Goal: Task Accomplishment & Management: Use online tool/utility

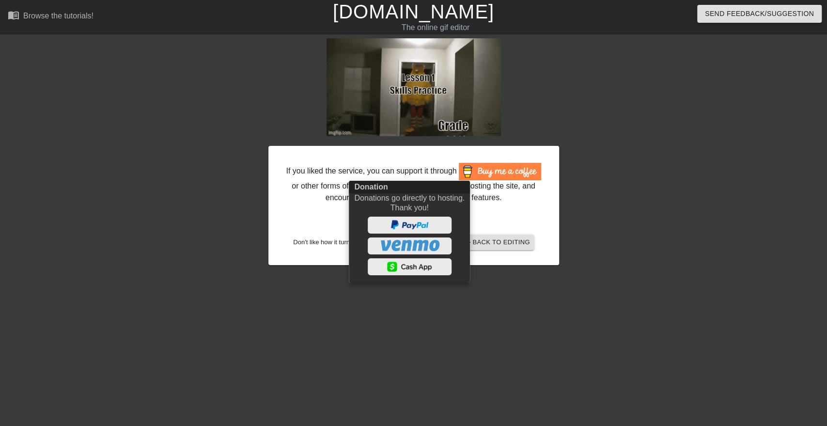
click at [624, 192] on div at bounding box center [413, 213] width 827 height 426
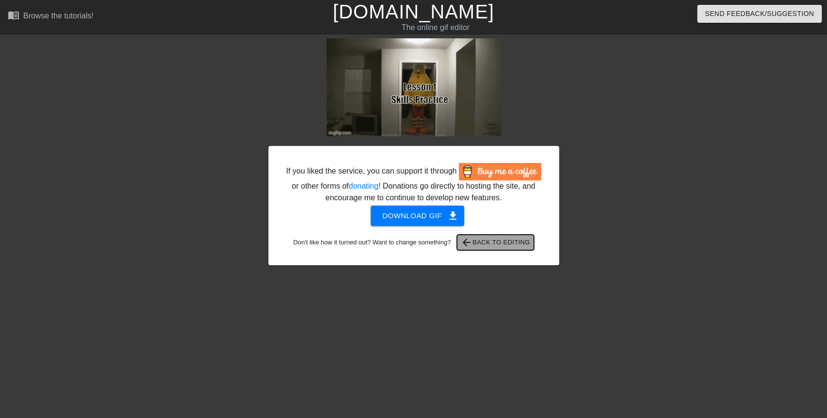
click at [523, 240] on span "arrow_back Back to Editing" at bounding box center [495, 242] width 69 height 12
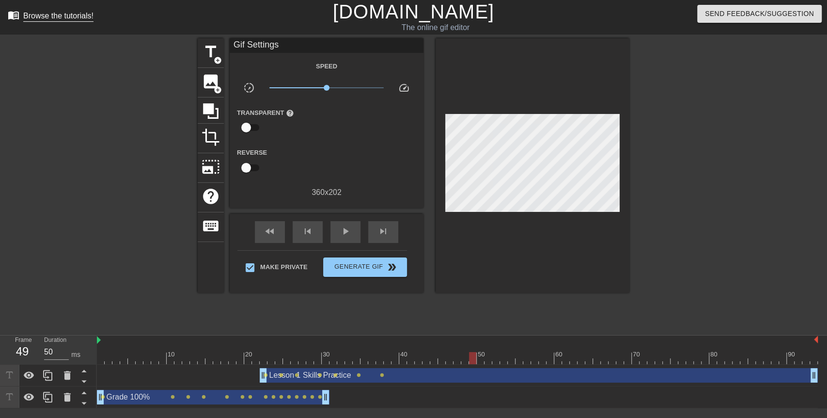
click at [44, 22] on link "menu_book Browse the tutorials!" at bounding box center [51, 16] width 86 height 15
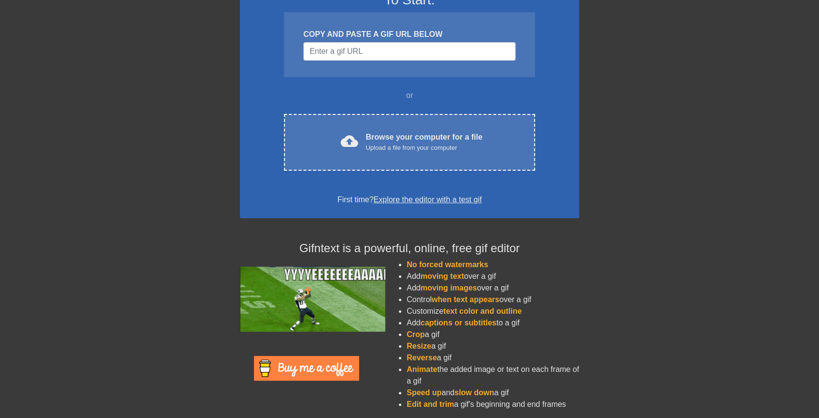
scroll to position [99, 0]
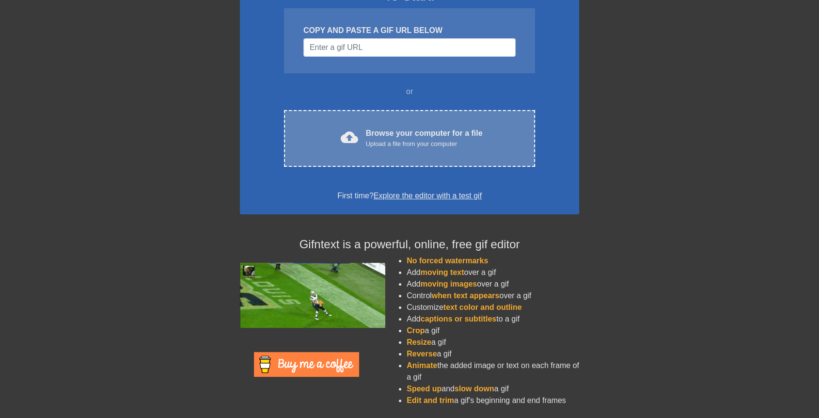
click at [384, 134] on div "Browse your computer for a file Upload a file from your computer" at bounding box center [424, 137] width 117 height 21
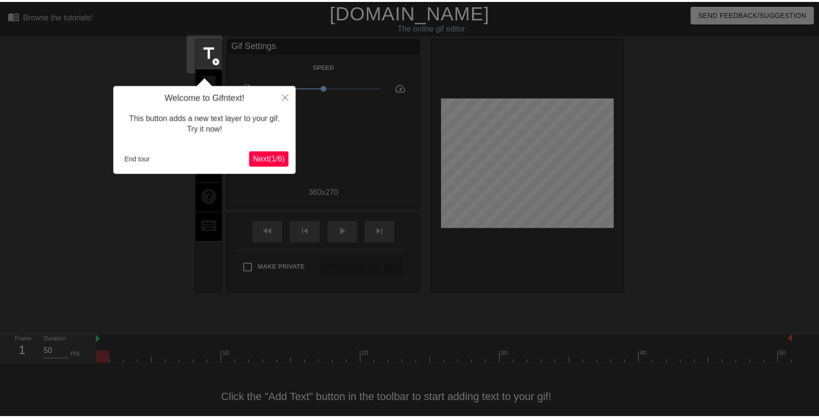
scroll to position [14, 0]
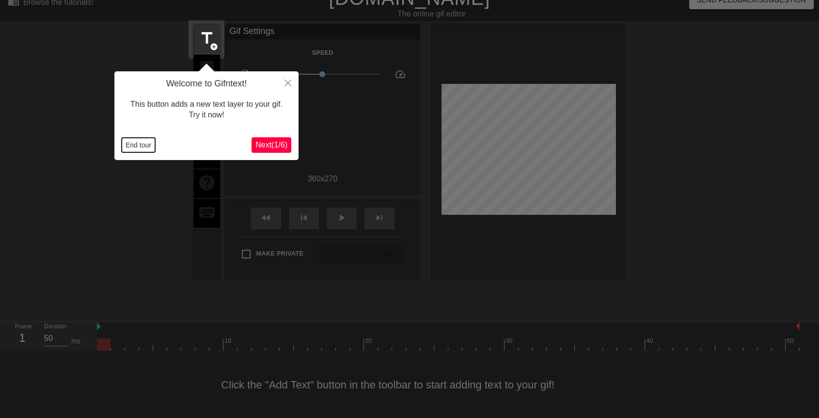
click at [145, 145] on button "End tour" at bounding box center [138, 145] width 33 height 15
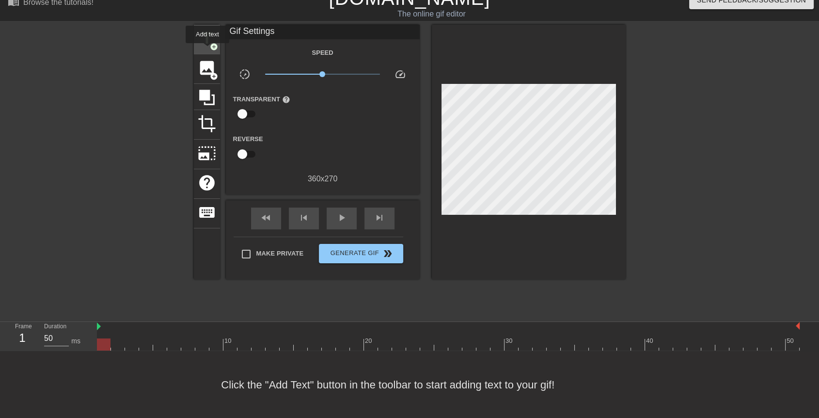
click at [207, 50] on div "title add_circle" at bounding box center [207, 40] width 26 height 30
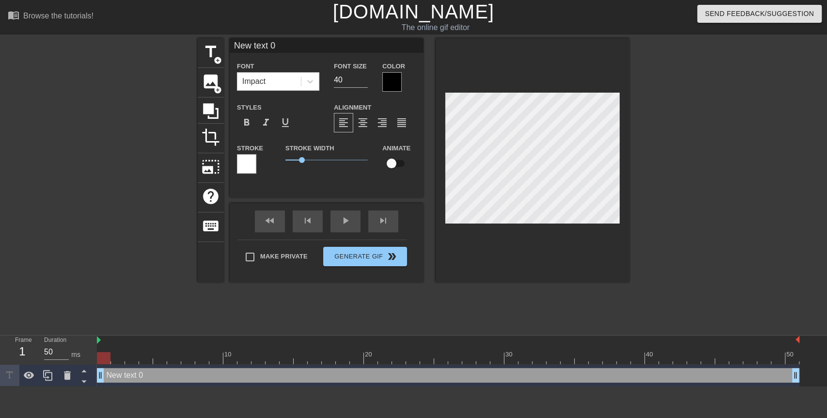
scroll to position [1, 2]
type input "M"
type textarea "M"
type input "Mr"
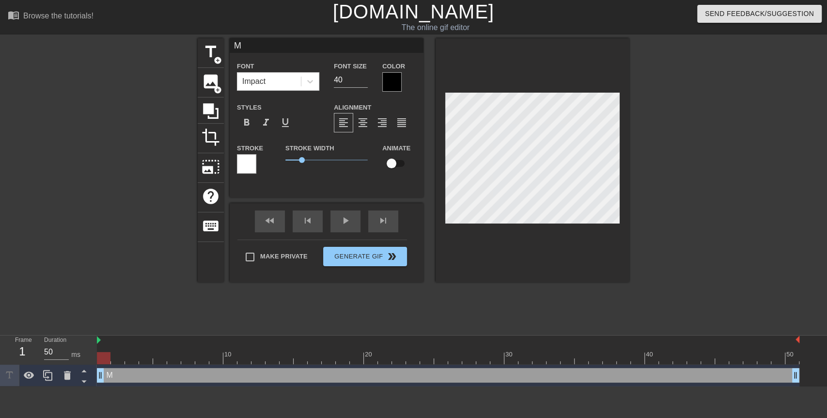
type textarea "Mr"
type input "Mr."
type textarea "Mr."
type input "Mr."
type textarea "Mr."
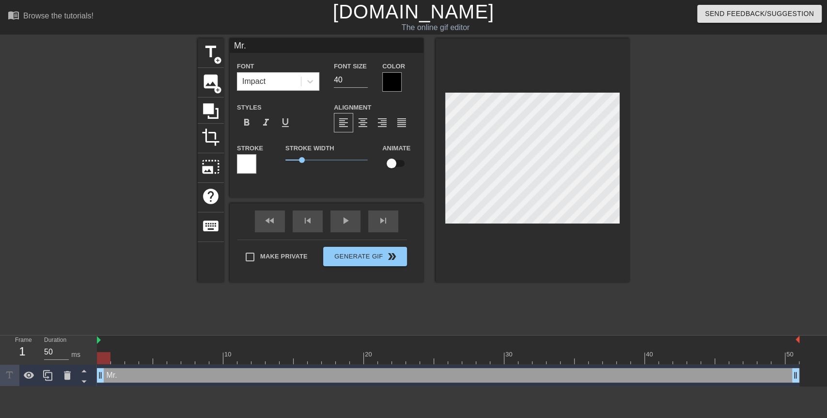
type input "Mr. S"
type textarea "Mr. S"
type input "Mr. St"
type textarea "Mr. St"
type input "Mr. Sta"
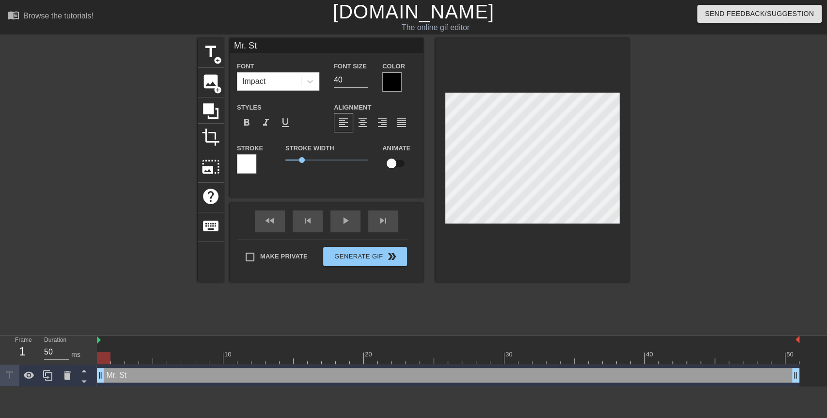
type textarea "Mr. Sta"
type input "Mr. Stal"
type textarea "Mr. Stal"
type input "Mr. Stall"
type textarea "Mr. Stall"
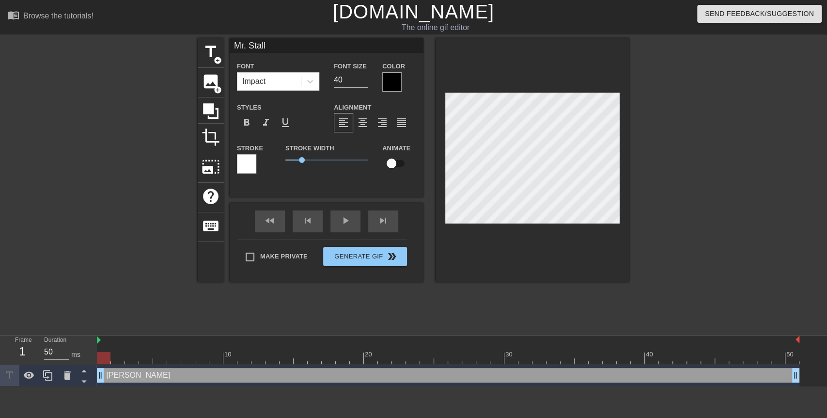
type input "Mr. Stalln"
type textarea "Mr. Stalln"
type input "Mr. Stallng"
type textarea "Mr. Stallng"
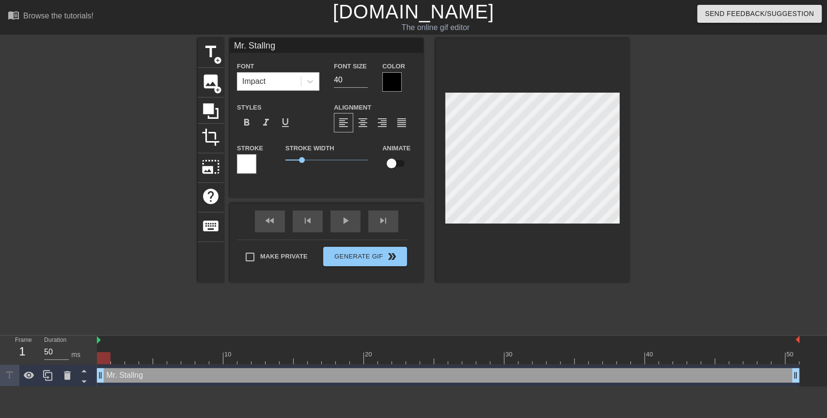
type input "Mr. Stalln"
type textarea "Mr. Stalln"
type input "Mr. Stall"
type textarea "Mr. Stall"
type input "Mr. Stalli"
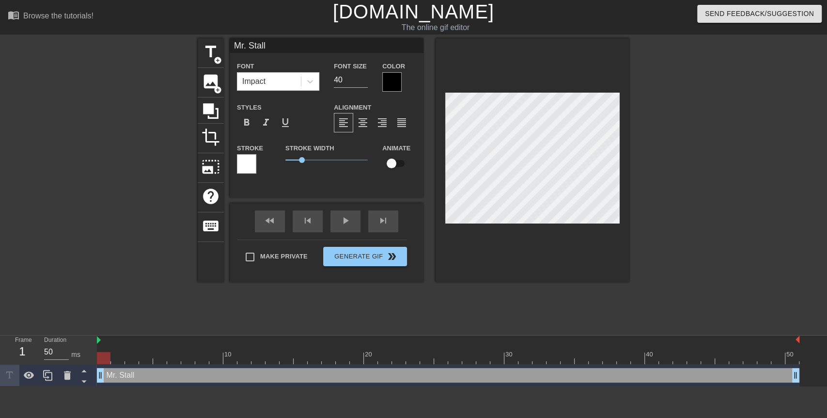
type textarea "Mr. Stalli"
type input "Mr. Stallin"
type textarea "Mr. Stallin"
type input "Mr. Stalling"
type textarea "Mr. Stalling"
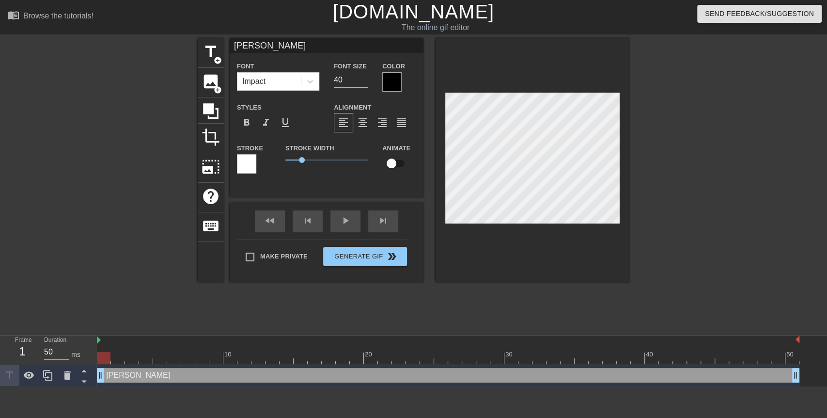
type input "Mr. Stallings"
type textarea "Mr. Stallings"
type input "Mr. Stallings"
type textarea "Mr. Stallings"
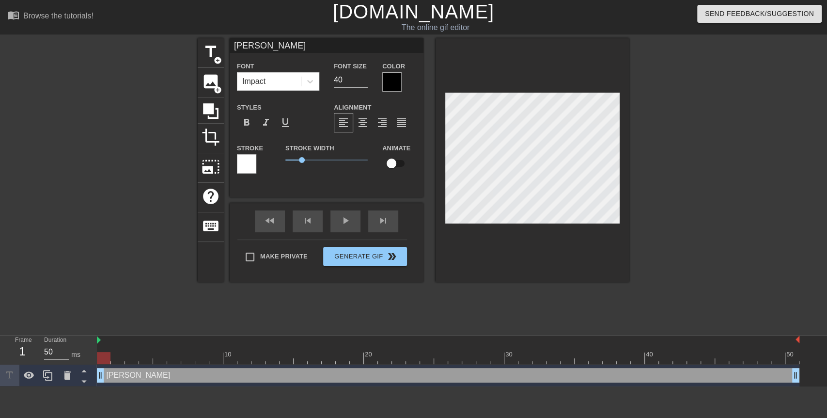
type input "Mr. Stallings"
type textarea "Mr. Stallings"
type input "Mr. Stalling"
type textarea "Mr. Stalling"
type input "Mr. Stallin"
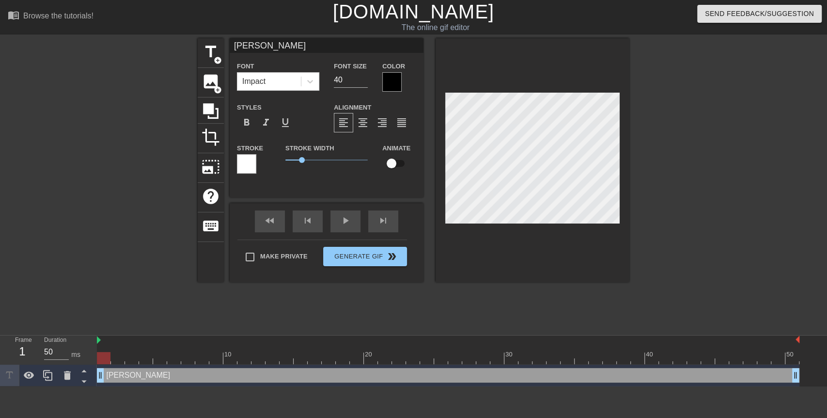
type textarea "Mr. Stallin"
type input "Mr. Stalli"
type textarea "Mr. Stalli"
type input "Mr. Stall"
type textarea "Mr. Stall"
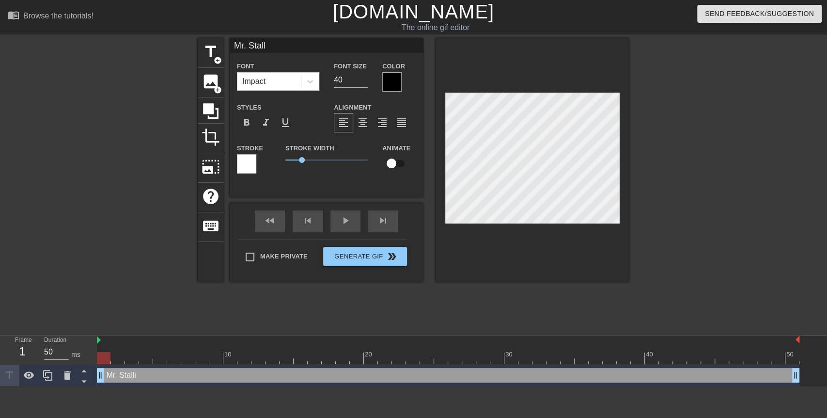
type input "Mr. Stal"
type textarea "Mr. Stal"
type input "Mr. Sta"
type textarea "Mr. Sta"
type input "Mr. St"
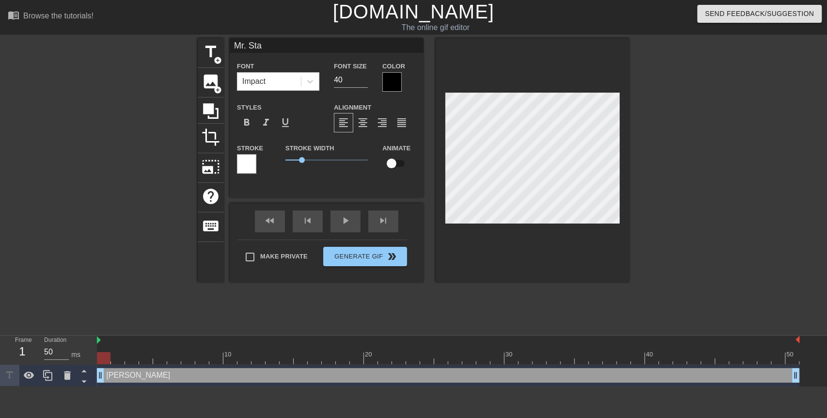
type textarea "Mr. St"
type input "Mr. S"
type textarea "Mr. S"
type input "Mr."
type textarea "Mr."
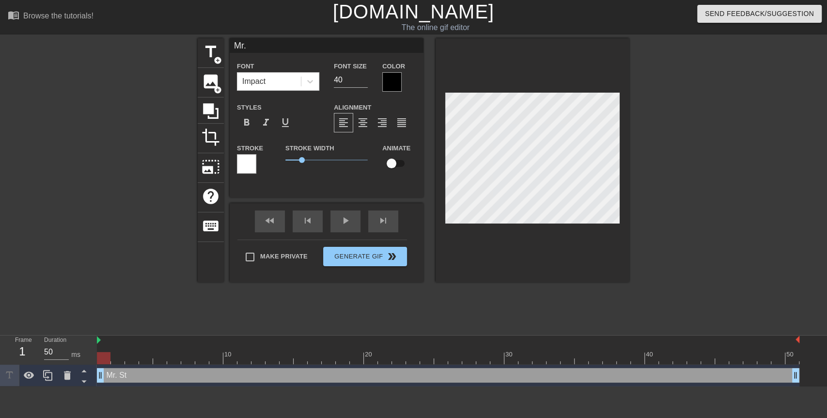
type input "Mr."
type textarea "Mr."
type input "Mr"
type textarea "Mr"
type input "M"
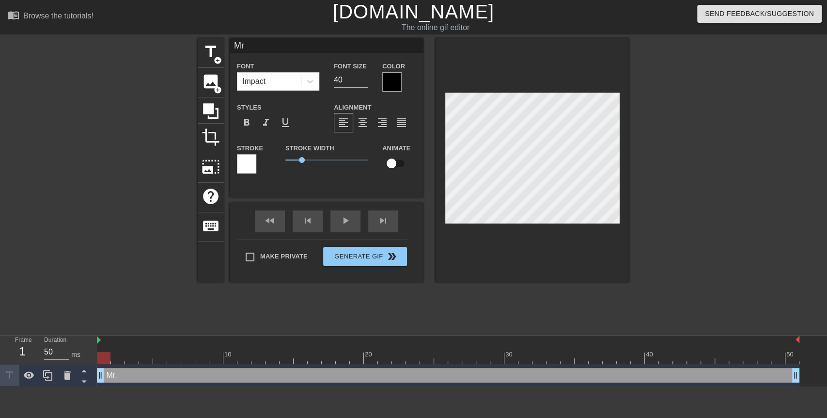
type textarea "M"
type input """
type textarea """
type input ""W"
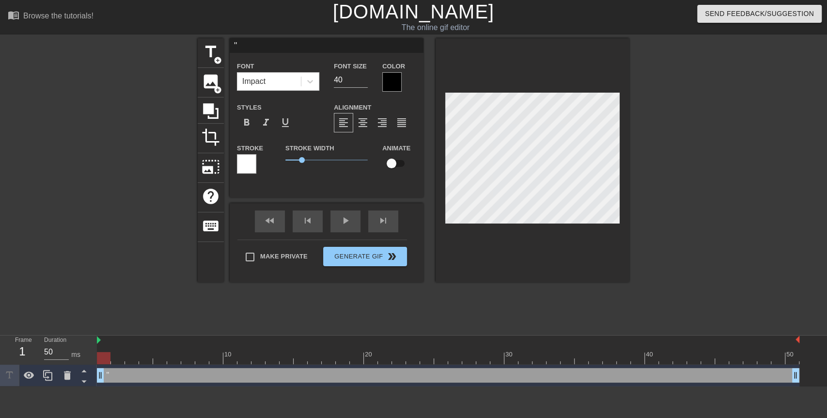
type textarea ""W"
type input ""Wo"
type textarea ""Wo"
type input ""Wor"
type textarea ""Wor"
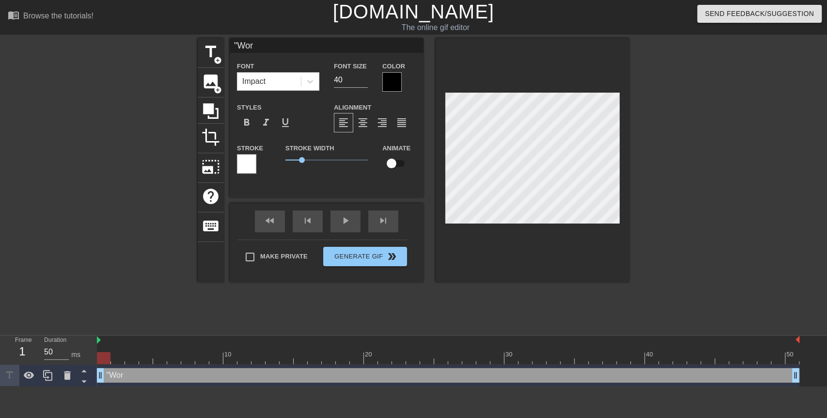
type input ""Work"
type textarea ""Work"
type input ""Worki"
type textarea ""Worki"
type input ""Workin"
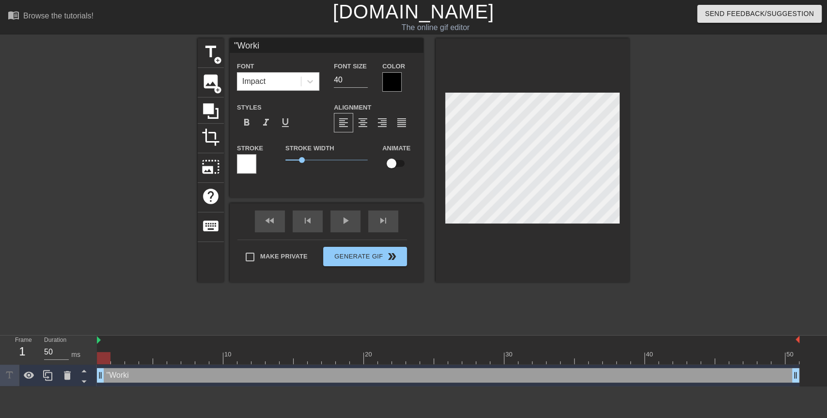
type textarea ""Workin"
type input ""Working"
type textarea ""Working"
type input ""Working"
type textarea ""Working"
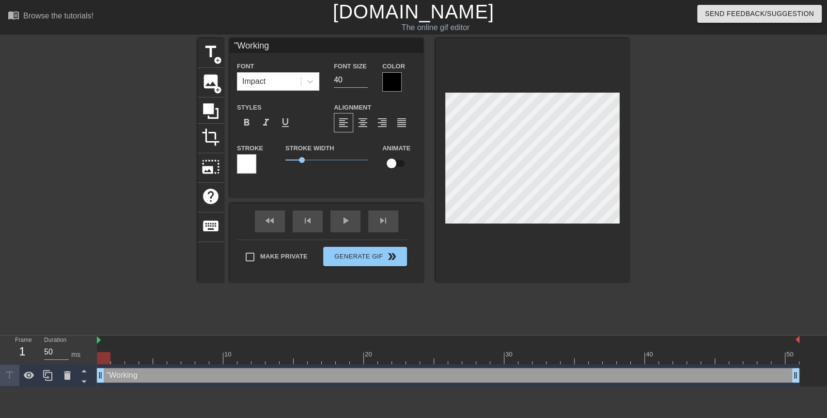
type input ""Working I"
type textarea ""Working I"
type input ""Working In"
type textarea ""Working In"
type input ""Working Ind"
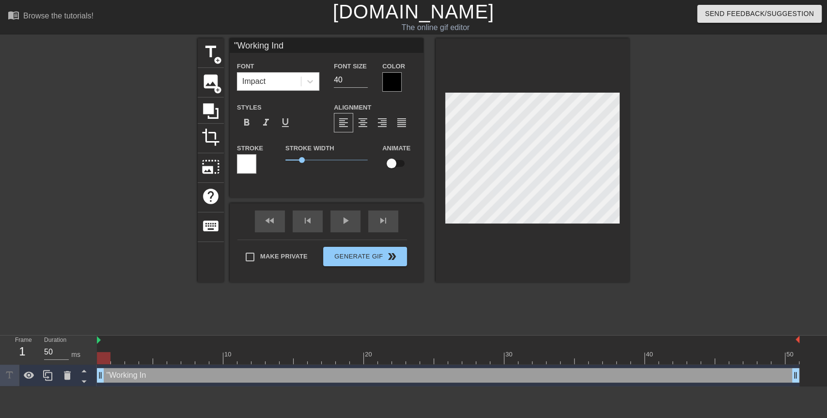
type textarea ""Working Ind"
type input ""Working Inde"
type textarea ""Working Inde"
type input ""Working Indep"
type textarea ""Working Indep"
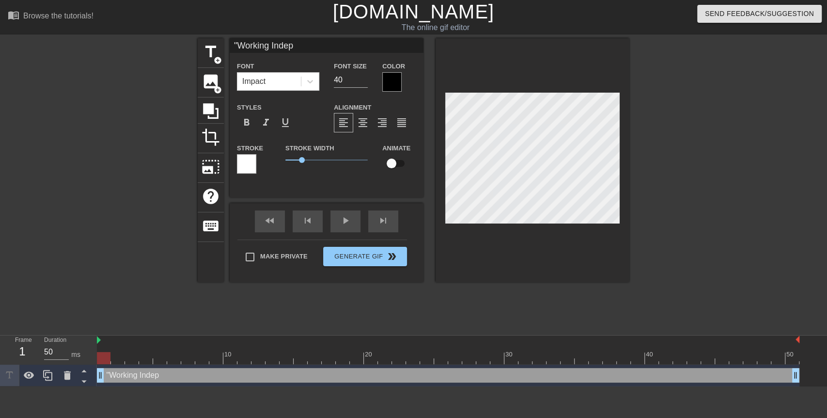
type input ""Working Indepe"
type textarea ""Working Indepe"
type input ""Working Indepen"
type textarea ""Working Indepen"
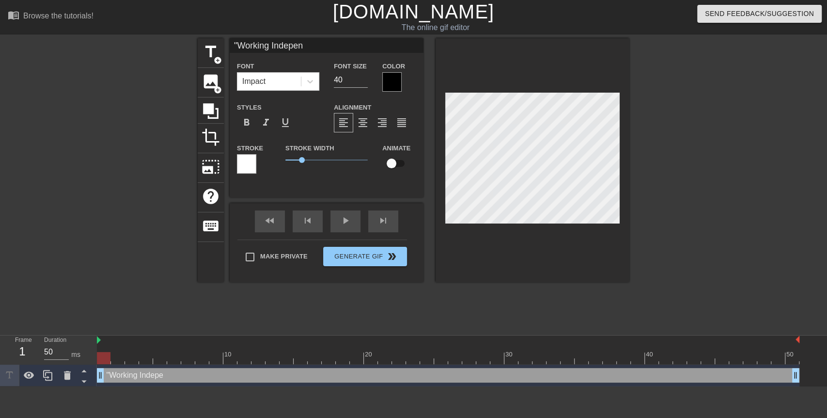
type input ""Working Independ"
type textarea ""Working Independ"
type input ""Working Independe"
type textarea ""Working Independe"
type input ""Working Independen"
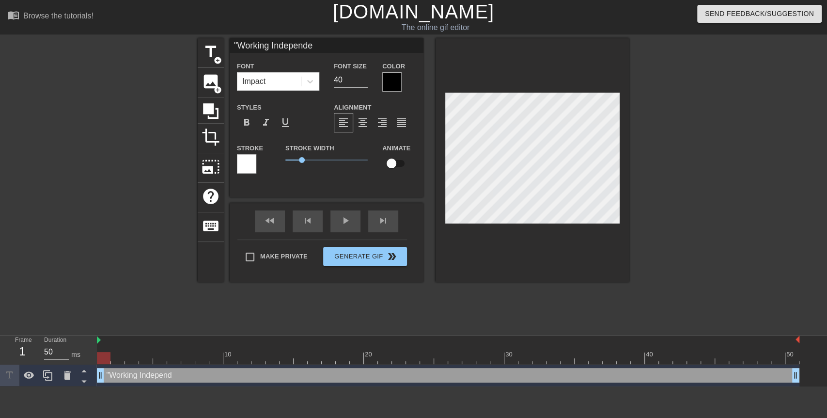
type textarea ""Working Independen"
type input ""Working Independent"
type textarea ""Working Independent"
type input ""Working Independentl"
type textarea ""Working Independentl"
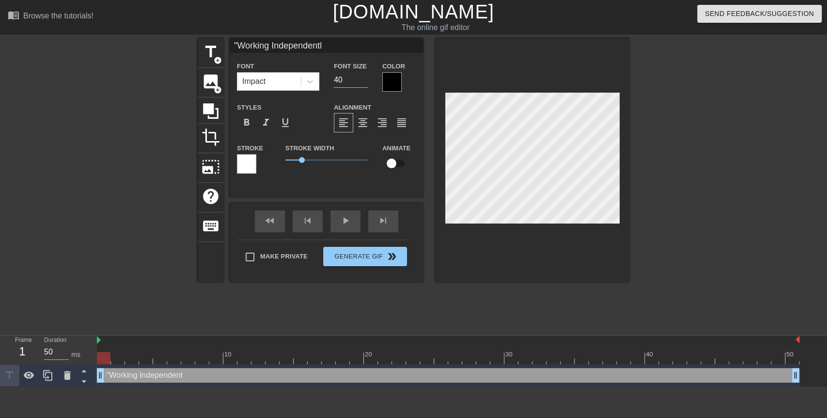
type input ""Working Independently"
type textarea ""Working Independently"
type input ""Working Independently"
type textarea ""Working Independently"
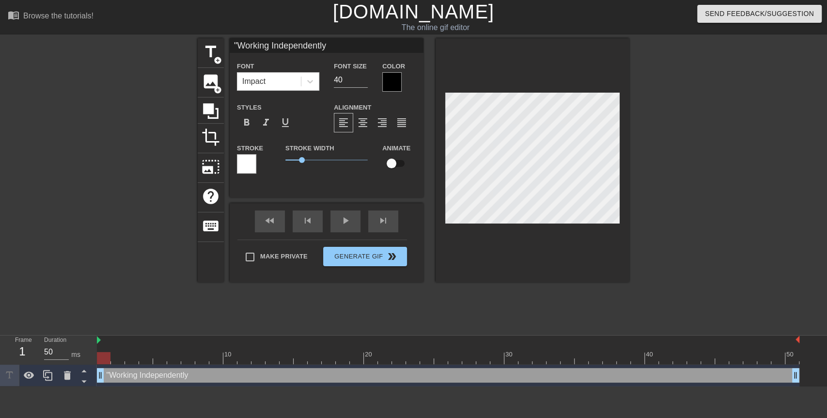
type input ""Working Independently"
type textarea ""Working Independently"
type input ""Working Independentl"
type textarea ""Working Independentl"
type input ""Working Independent"
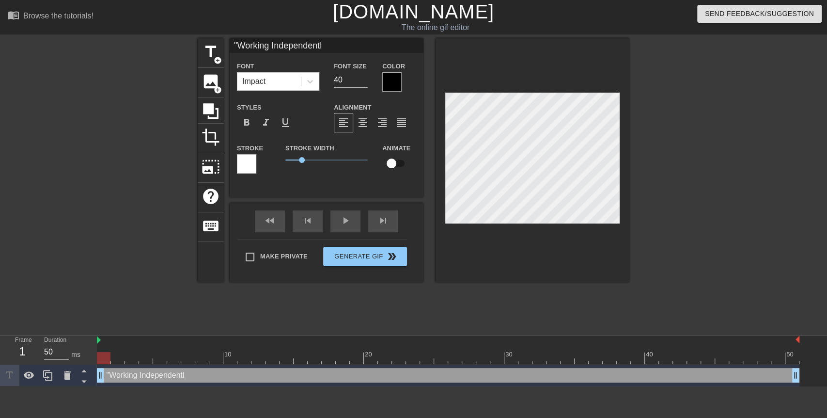
type textarea ""Working Independent"
type input ""Working Independen"
type textarea ""Working Independen"
type input ""Working Independe"
type textarea ""Working Independe"
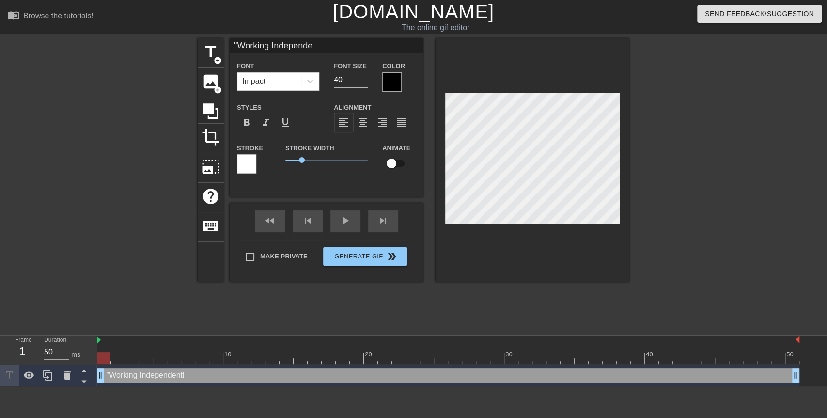
type input ""Working Independ"
type textarea ""Working Independ"
type input ""Working Indepen"
type textarea ""Working Indepen"
type input ""Working Indepe"
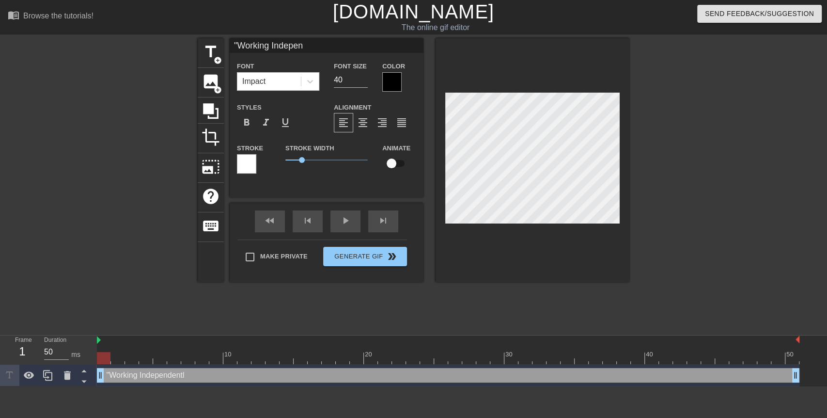
type textarea ""Working Indepe"
type input ""Working Indep"
type textarea ""Working Indep"
type input ""Working Inde"
type textarea ""Working Inde"
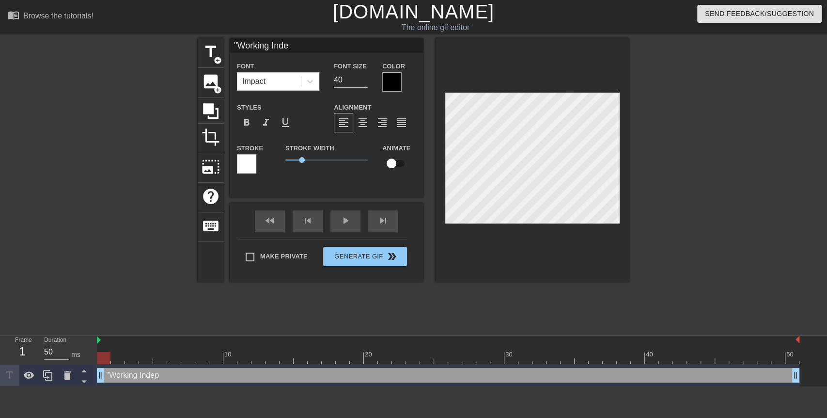
type input ""Working Ind"
type textarea ""Working Ind"
type input ""Working In"
type textarea ""Working In"
type input ""Working I"
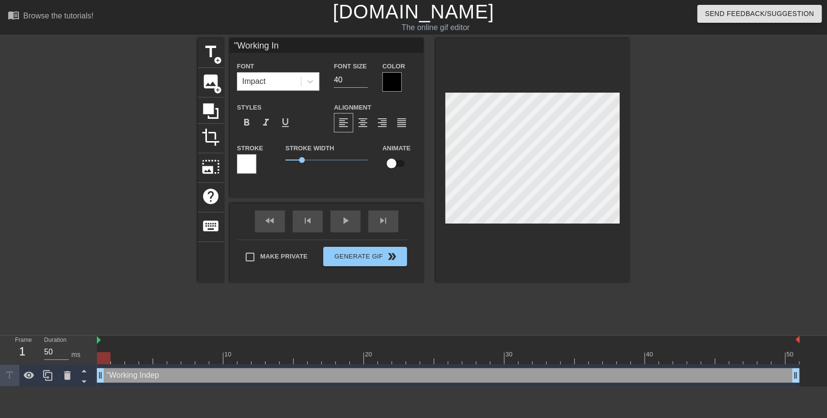
type textarea ""Working I"
type input ""Working"
type textarea ""Working"
type input ""Working"
type textarea ""Working"
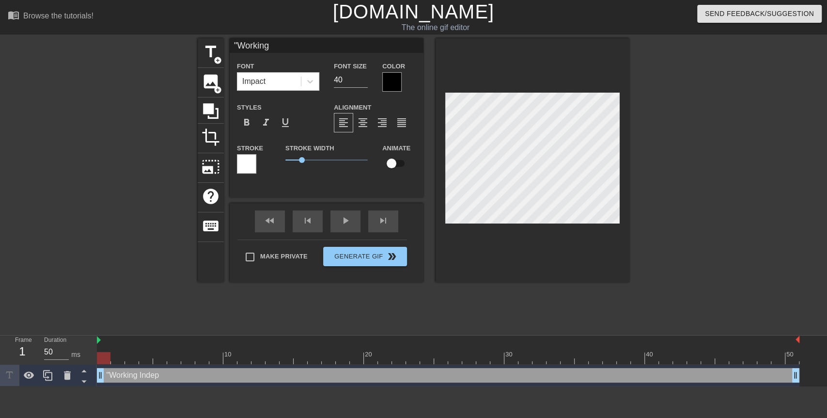
type input ""Workin"
type textarea ""Workin"
type input ""Worki"
type textarea ""Worki"
type input ""Work"
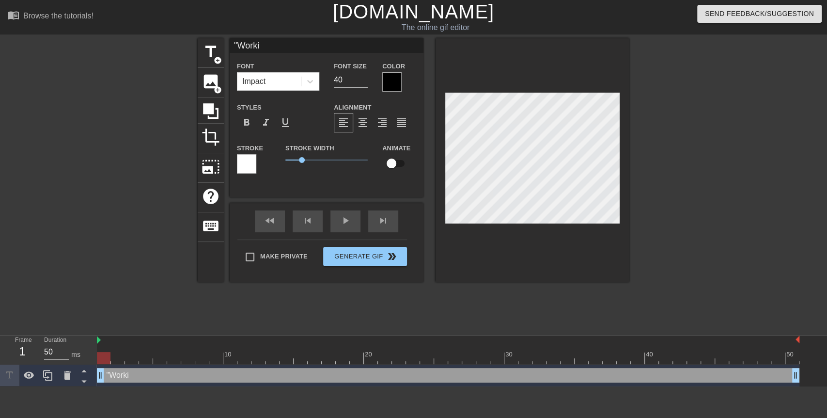
type textarea ""Work"
type input ""Work"
type textarea ""Work"
type input ""Work I"
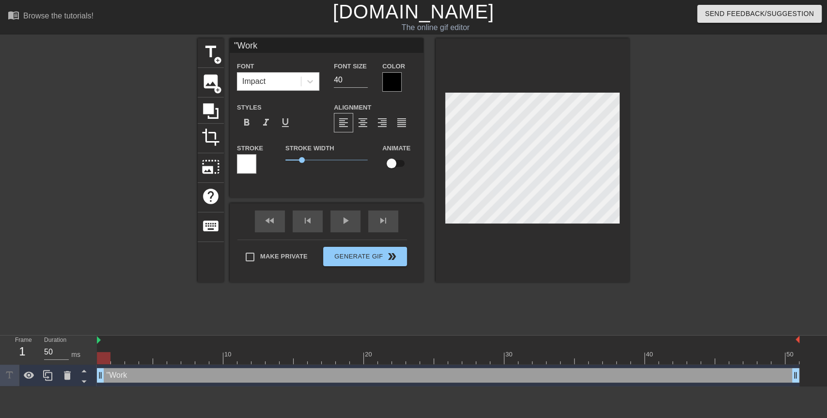
type textarea ""Work I"
type input ""Work In"
type textarea ""Work In"
type input ""Work Ind"
type textarea ""Work Ind"
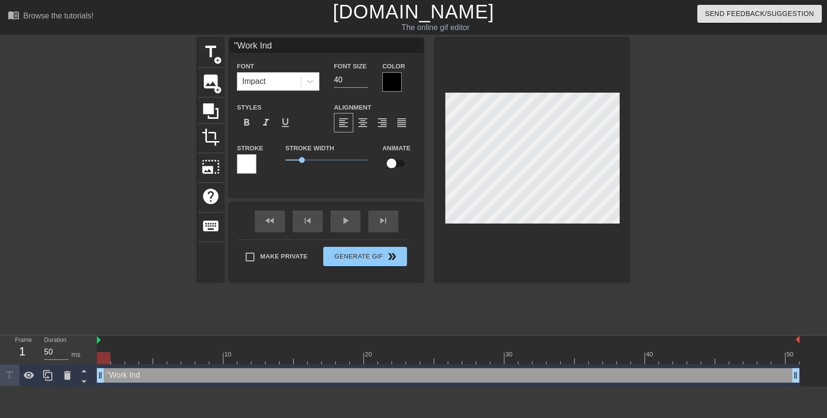
type input ""Work Inde"
type textarea ""Work Inde"
type input ""Work Indep"
type textarea ""Work Indep"
type input ""Work Indepe"
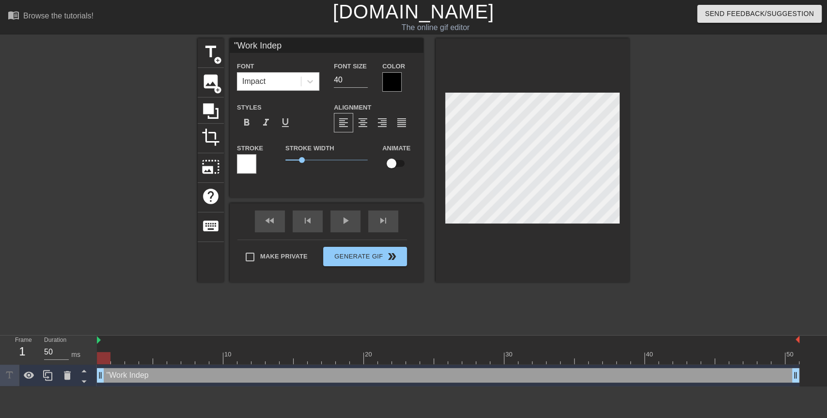
type textarea ""Work Indepe"
type input ""Work Indepen"
type textarea ""Work Indepen"
type input ""Work Independ"
type textarea ""Work Independ"
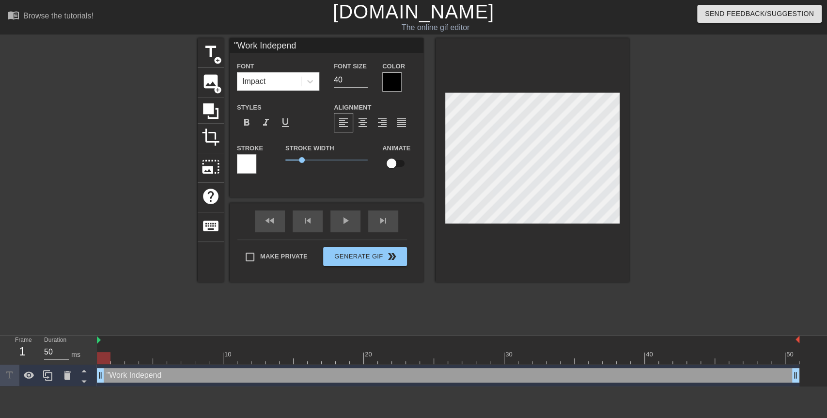
type input ""Work Independe"
type textarea ""Work Independe"
type input ""Work Independen"
type textarea ""Work Independen"
type input ""Work Independent"
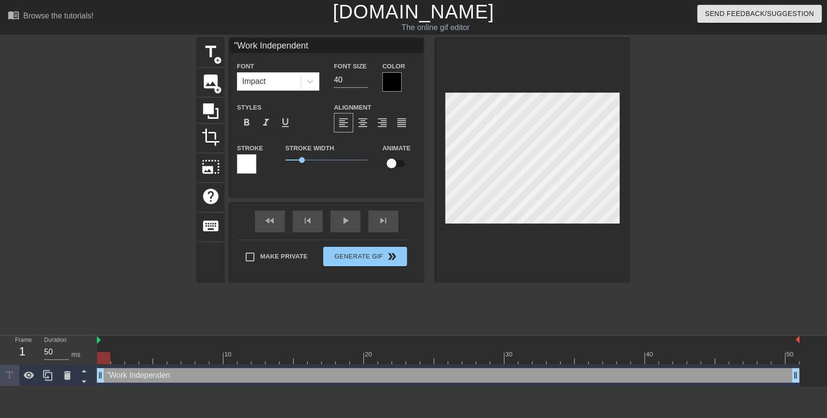
type textarea ""Work Independent"
type input ""Work Independentl"
type textarea ""Work Independentl"
type input ""Work Independently"
type textarea ""Work Independently"
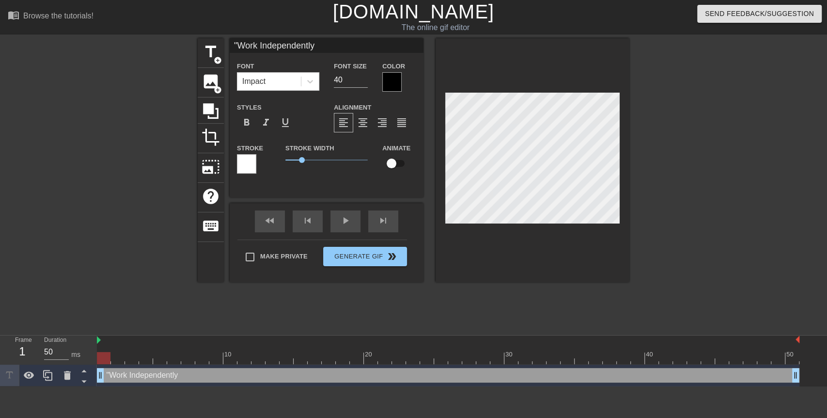
type input ""Work Independently"
type textarea ""Work Independently"
type input ""Work Independently""
type textarea ""Work Independently""
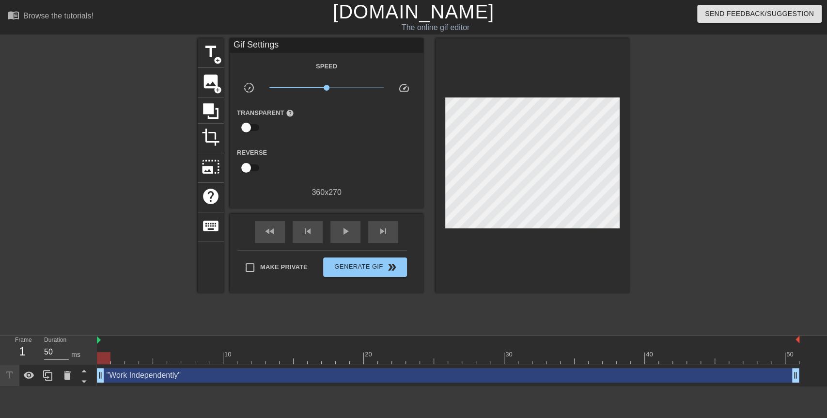
click at [657, 142] on div at bounding box center [713, 183] width 145 height 291
click at [207, 144] on span "crop" at bounding box center [211, 137] width 18 height 18
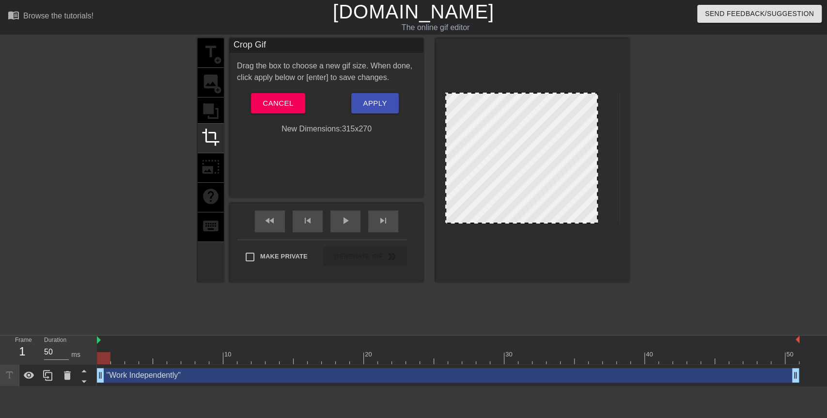
drag, startPoint x: 617, startPoint y: 164, endPoint x: 595, endPoint y: 173, distance: 23.7
drag, startPoint x: 446, startPoint y: 164, endPoint x: 468, endPoint y: 166, distance: 21.9
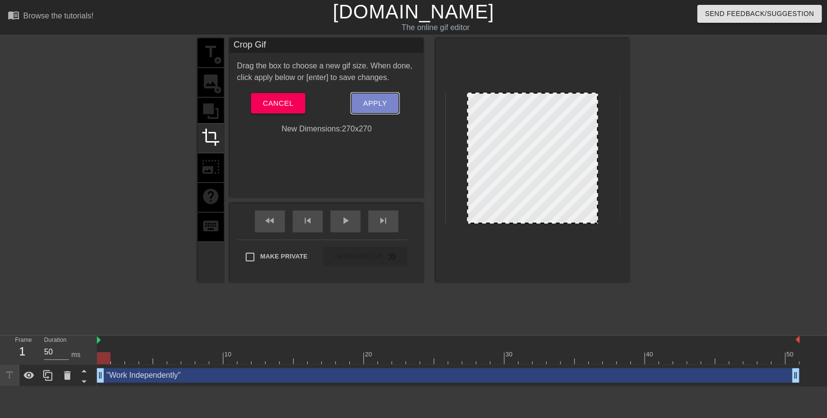
click at [361, 106] on button "Apply" at bounding box center [374, 103] width 47 height 20
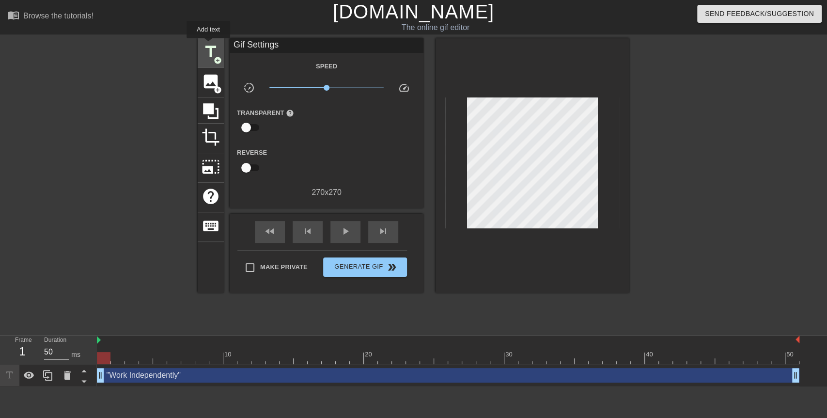
click at [208, 45] on span "title" at bounding box center [211, 52] width 18 height 18
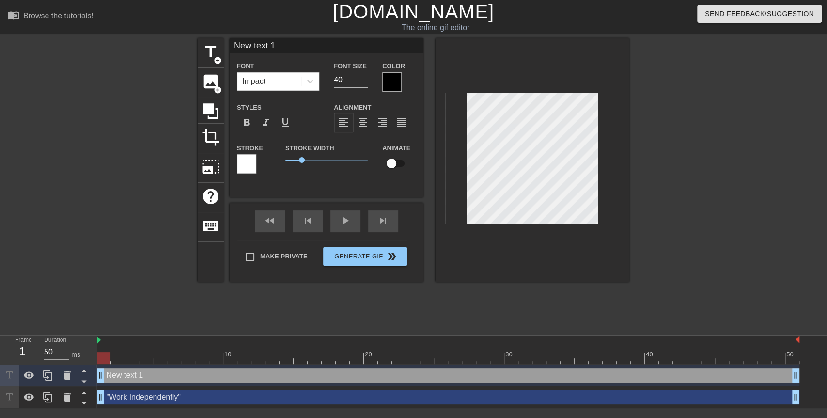
scroll to position [1, 2]
type input "M"
type textarea "M"
type input "Mr"
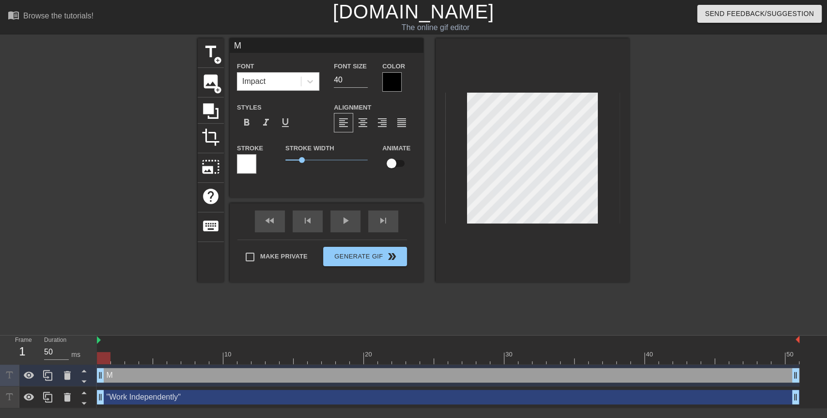
type textarea "Mr"
type input "Mr."
type textarea "Mr."
type input "Mr."
type textarea "Mr."
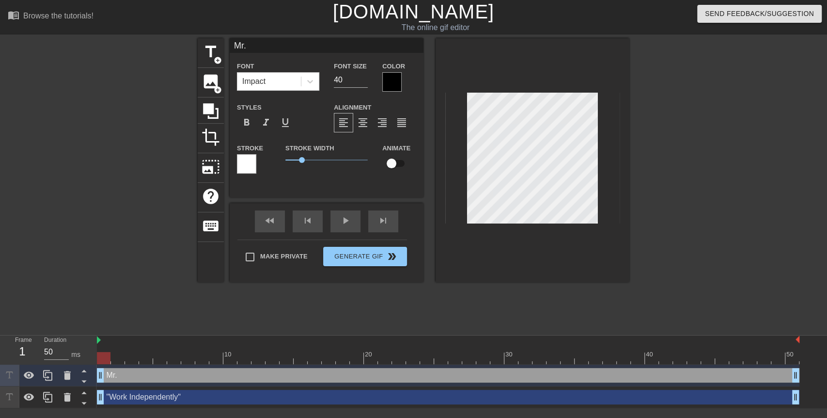
type input "Mr. S"
type textarea "Mr. S"
type input "Mr. St"
type textarea "Mr. St"
type input "Mr. Sta"
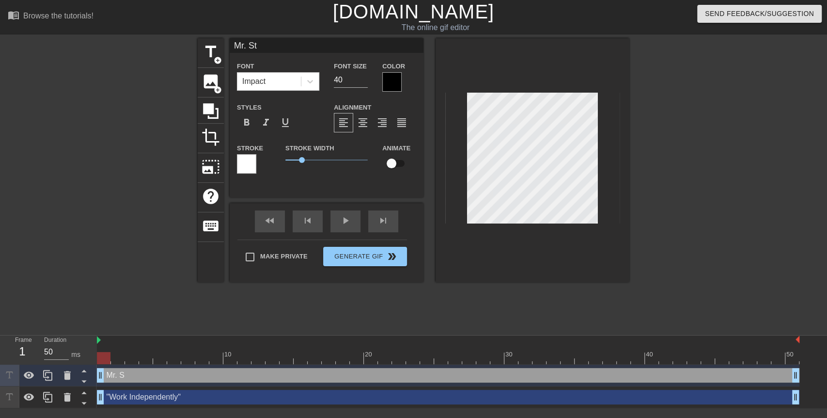
type textarea "Mr. Sta"
type input "Mr. Stal"
type textarea "Mr. Stal"
type input "Mr. Stall"
type textarea "Mr. Stall"
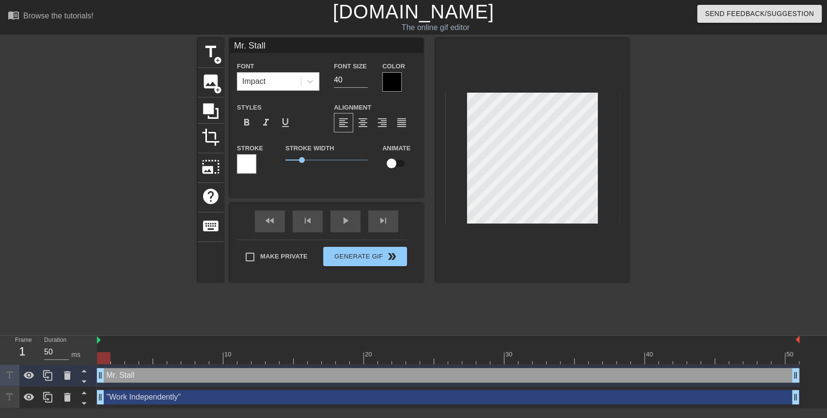
type input "Mr. Stalli"
type textarea "Mr. Stalli"
type input "Mr. Stallin"
type textarea "Mr. Stallin"
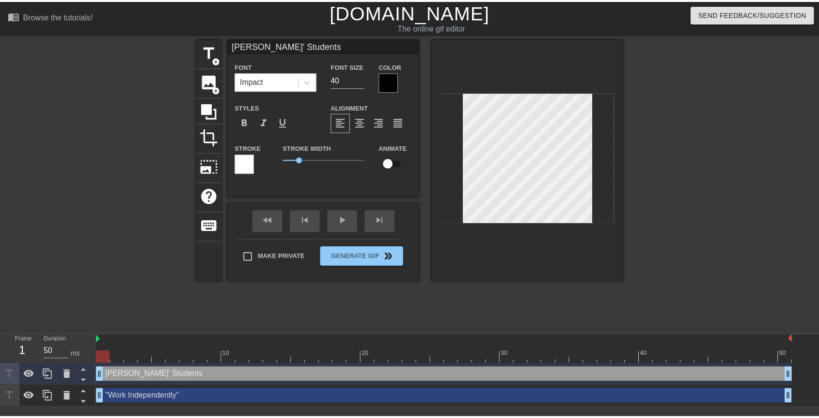
scroll to position [1, 1]
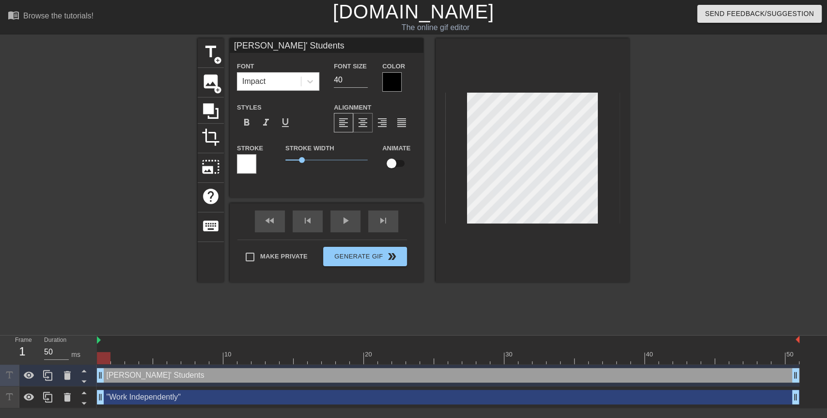
click at [366, 127] on span "format_align_center" at bounding box center [363, 123] width 12 height 12
click at [636, 173] on div "title add_circle image add_circle crop photo_size_select_large help keyboard Mr…" at bounding box center [413, 183] width 827 height 291
click at [394, 163] on input "checkbox" at bounding box center [391, 163] width 55 height 18
click at [394, 163] on input "checkbox" at bounding box center [400, 163] width 55 height 18
click at [394, 166] on input "checkbox" at bounding box center [391, 163] width 55 height 18
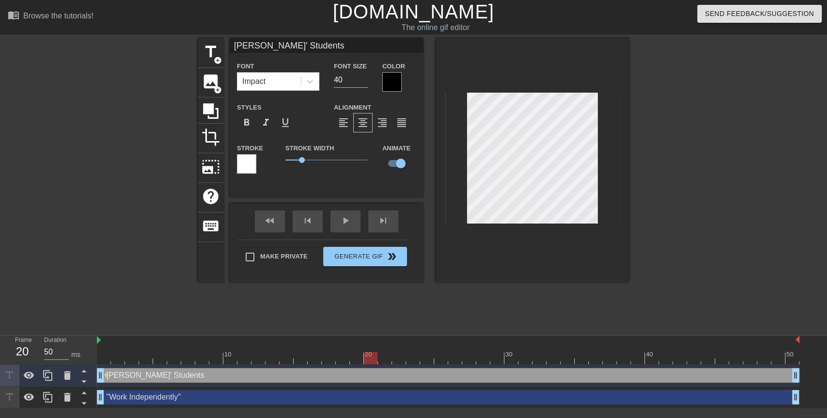
drag, startPoint x: 108, startPoint y: 354, endPoint x: 368, endPoint y: 334, distance: 261.0
click at [368, 335] on div "Frame 20 Duration 50 ms 10 20 30 40 50 Mr. Stallings' Students drag_handle drag…" at bounding box center [413, 371] width 827 height 73
drag, startPoint x: 371, startPoint y: 354, endPoint x: 539, endPoint y: 340, distance: 168.8
click at [539, 340] on div "10 20 30 40 50" at bounding box center [448, 349] width 703 height 29
drag, startPoint x: 539, startPoint y: 362, endPoint x: 666, endPoint y: 347, distance: 127.4
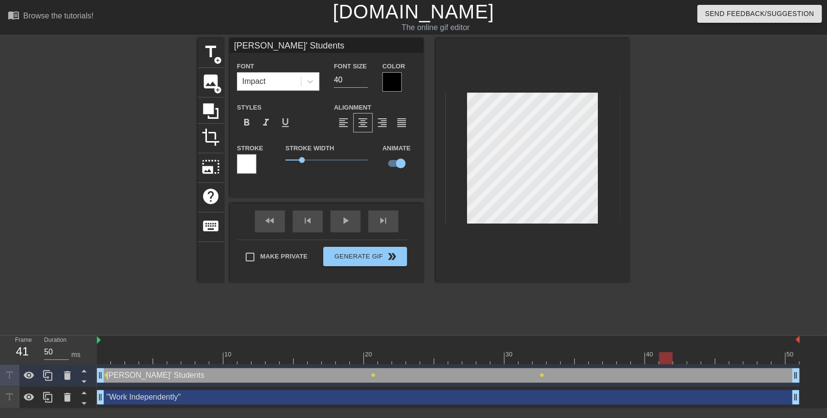
click at [666, 347] on div "10 20 30 40 50" at bounding box center [448, 349] width 703 height 29
drag, startPoint x: 664, startPoint y: 356, endPoint x: 724, endPoint y: 350, distance: 59.4
click at [724, 350] on div "10 20 30 40 50" at bounding box center [448, 349] width 703 height 29
drag, startPoint x: 797, startPoint y: 372, endPoint x: 726, endPoint y: 379, distance: 70.7
drag, startPoint x: 725, startPoint y: 357, endPoint x: 62, endPoint y: 388, distance: 663.7
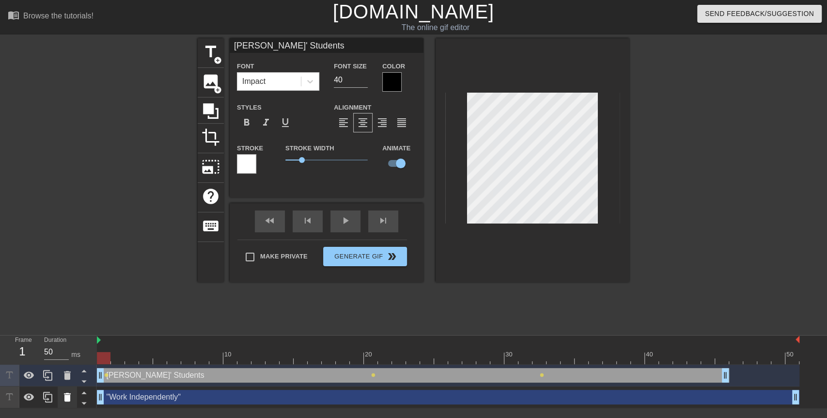
click at [62, 388] on div "Frame 1 Duration 50 ms 10 20 30 40 50 Mr. Stallings' Students drag_handle drag_…" at bounding box center [413, 371] width 827 height 73
click at [216, 59] on span "add_circle" at bounding box center [218, 60] width 8 height 8
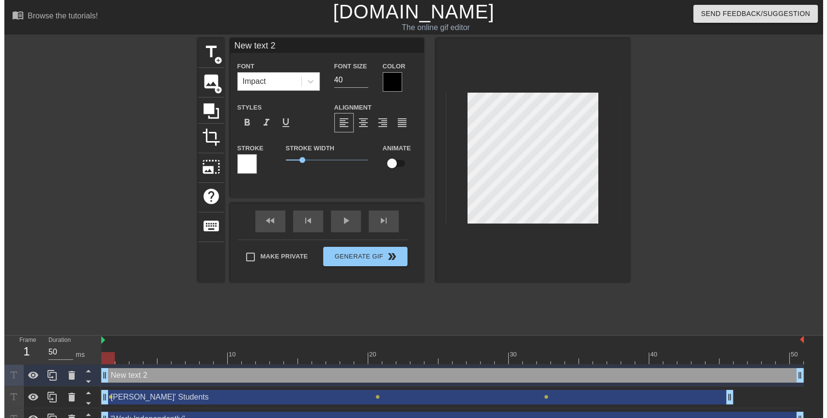
scroll to position [1, 1]
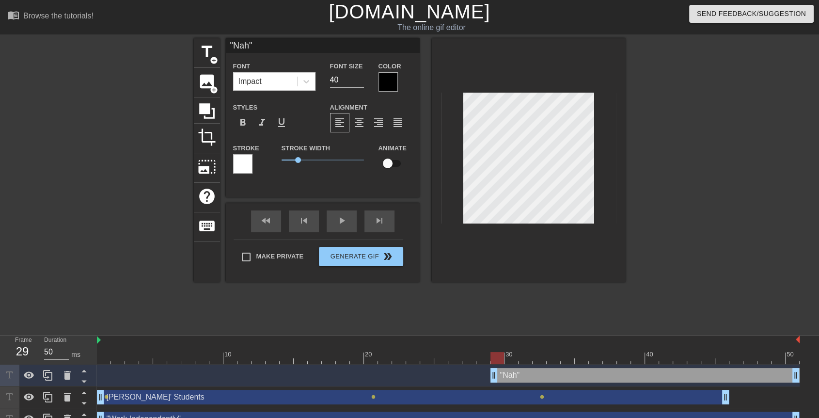
drag, startPoint x: 97, startPoint y: 377, endPoint x: 492, endPoint y: 360, distance: 395.4
click at [492, 360] on div "10 20 30 40 50 "Nah" drag_handle drag_handle Mr. Stallings' Students drag_handl…" at bounding box center [458, 382] width 722 height 95
click at [397, 168] on input "checkbox" at bounding box center [387, 163] width 55 height 18
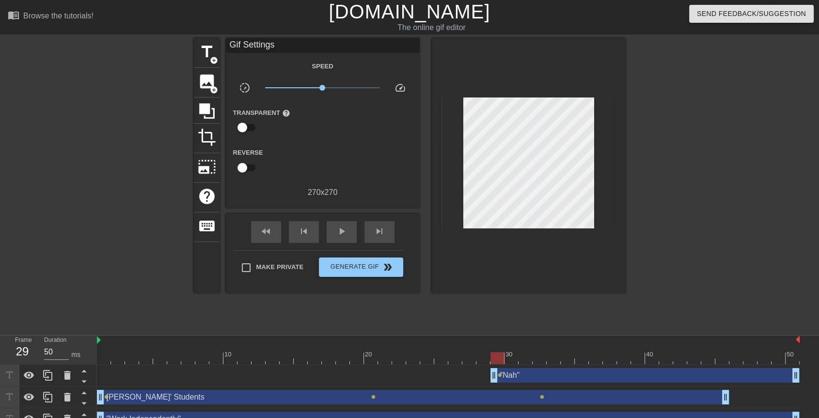
click at [655, 178] on div at bounding box center [709, 183] width 145 height 291
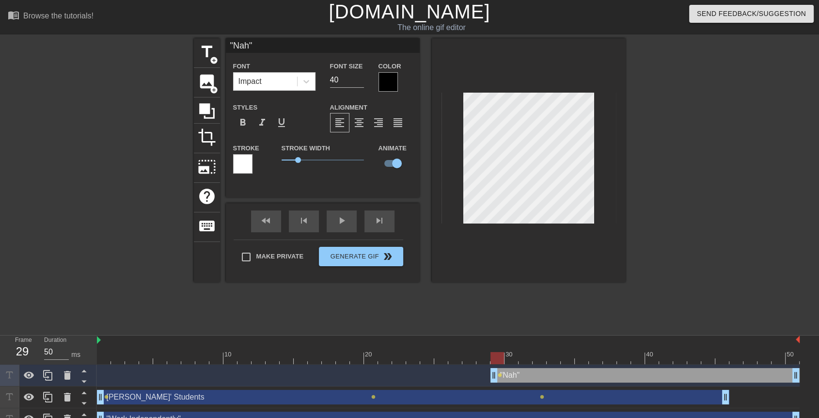
click at [568, 226] on div at bounding box center [529, 160] width 194 height 244
drag, startPoint x: 496, startPoint y: 357, endPoint x: 506, endPoint y: 355, distance: 10.3
click at [506, 355] on div at bounding box center [511, 358] width 14 height 12
drag, startPoint x: 514, startPoint y: 355, endPoint x: 536, endPoint y: 352, distance: 21.6
click at [536, 352] on div at bounding box center [448, 358] width 703 height 12
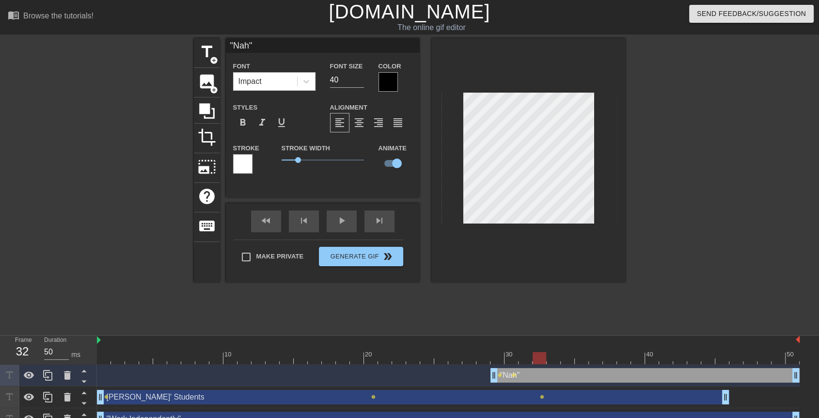
drag, startPoint x: 551, startPoint y: 353, endPoint x: 544, endPoint y: 356, distance: 7.2
click at [544, 356] on div at bounding box center [540, 358] width 14 height 12
drag, startPoint x: 540, startPoint y: 358, endPoint x: 566, endPoint y: 355, distance: 25.9
click at [566, 355] on div at bounding box center [568, 358] width 14 height 12
drag, startPoint x: 569, startPoint y: 356, endPoint x: 605, endPoint y: 357, distance: 35.4
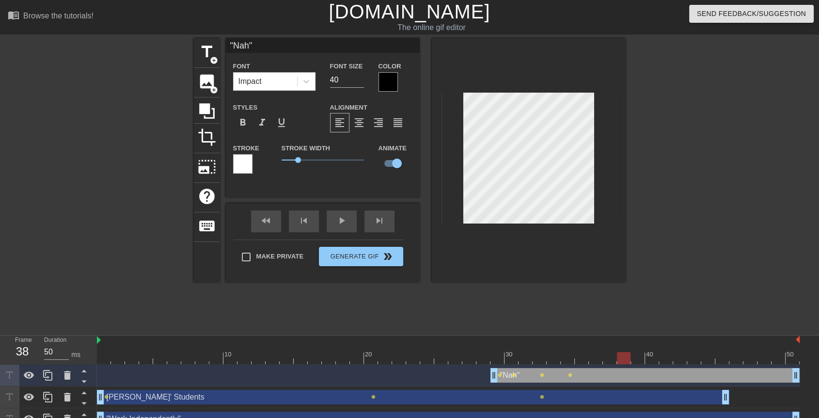
click at [617, 357] on div at bounding box center [624, 358] width 14 height 12
drag, startPoint x: 606, startPoint y: 360, endPoint x: 622, endPoint y: 361, distance: 16.0
click at [622, 361] on div at bounding box center [624, 358] width 14 height 12
drag, startPoint x: 622, startPoint y: 361, endPoint x: 688, endPoint y: 360, distance: 65.9
click at [688, 360] on div at bounding box center [694, 358] width 14 height 12
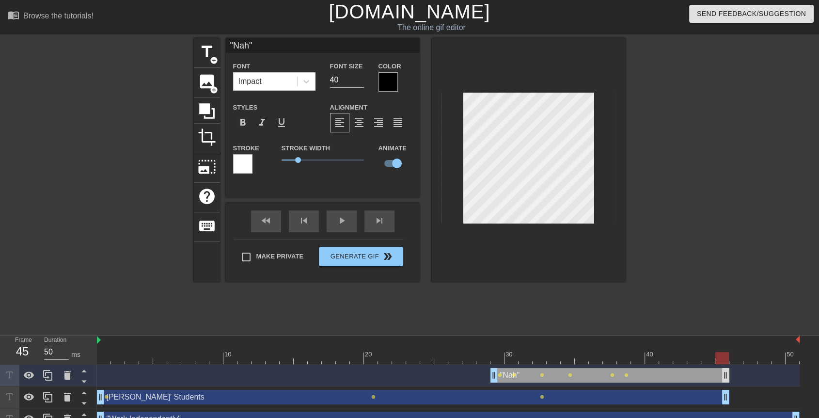
drag, startPoint x: 799, startPoint y: 378, endPoint x: 727, endPoint y: 381, distance: 71.8
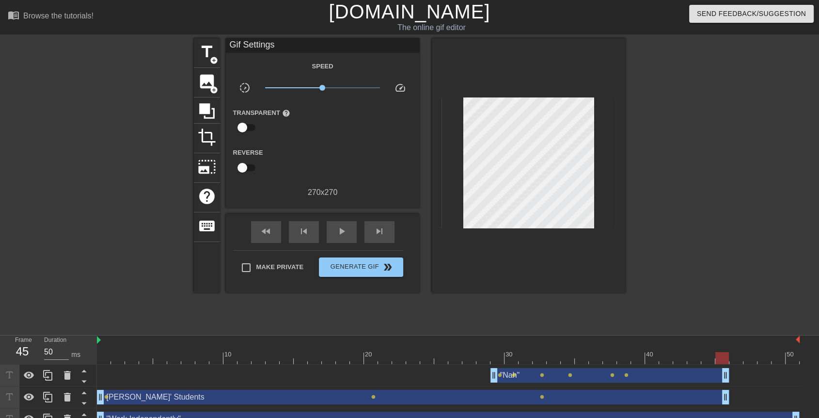
click at [670, 301] on div at bounding box center [709, 183] width 145 height 291
drag, startPoint x: 322, startPoint y: 88, endPoint x: 316, endPoint y: 90, distance: 6.5
click at [316, 90] on span "x0.767" at bounding box center [316, 88] width 6 height 6
click at [333, 226] on div "play_arrow" at bounding box center [342, 232] width 30 height 22
click at [248, 266] on input "Make Private" at bounding box center [246, 267] width 20 height 20
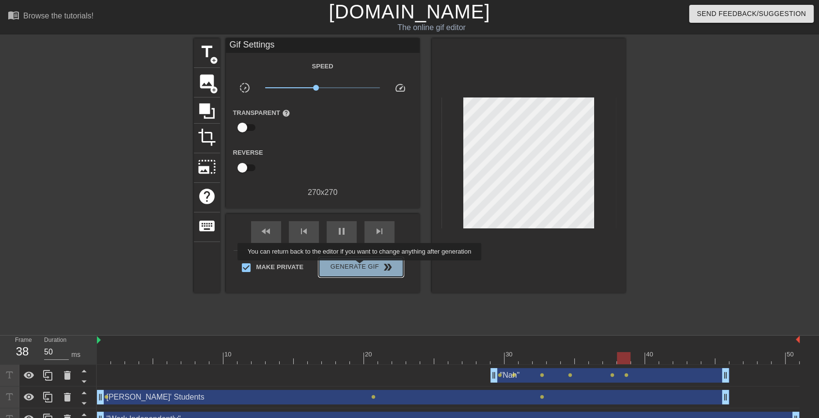
click at [361, 267] on span "Generate Gif double_arrow" at bounding box center [361, 267] width 76 height 12
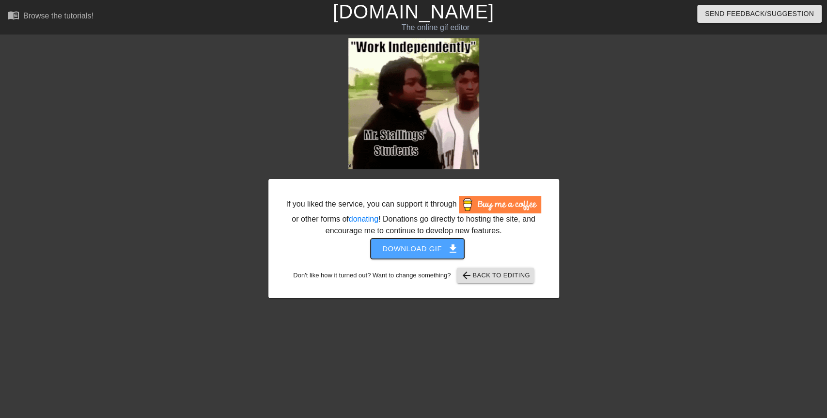
click at [436, 253] on span "Download gif get_app" at bounding box center [417, 248] width 70 height 13
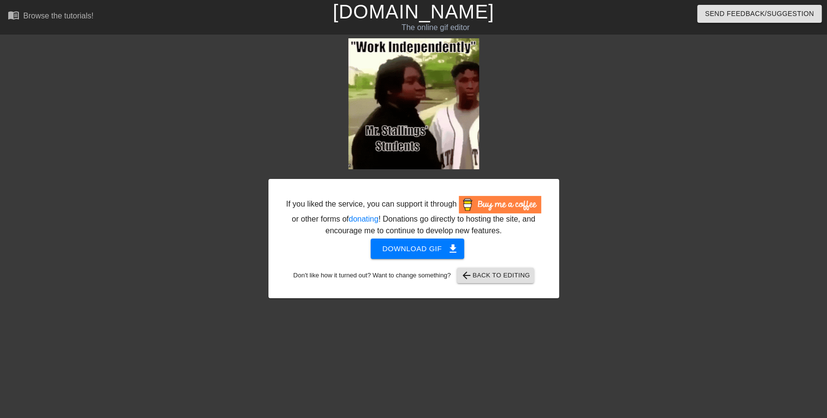
click at [355, 16] on link "[DOMAIN_NAME]" at bounding box center [413, 11] width 161 height 21
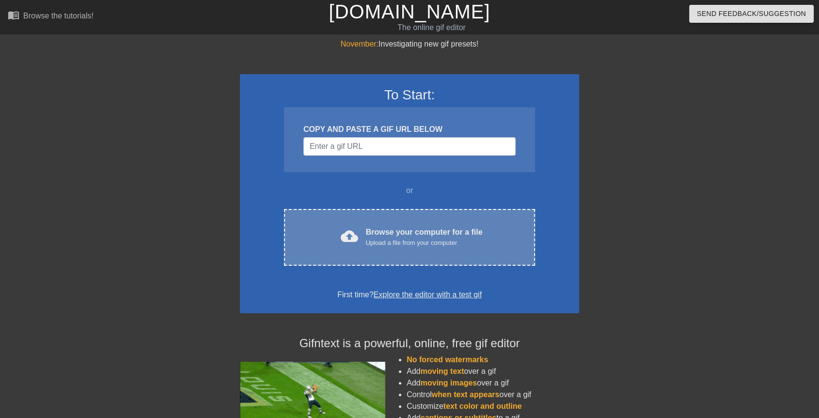
click at [351, 232] on span "cloud_upload" at bounding box center [349, 235] width 17 height 17
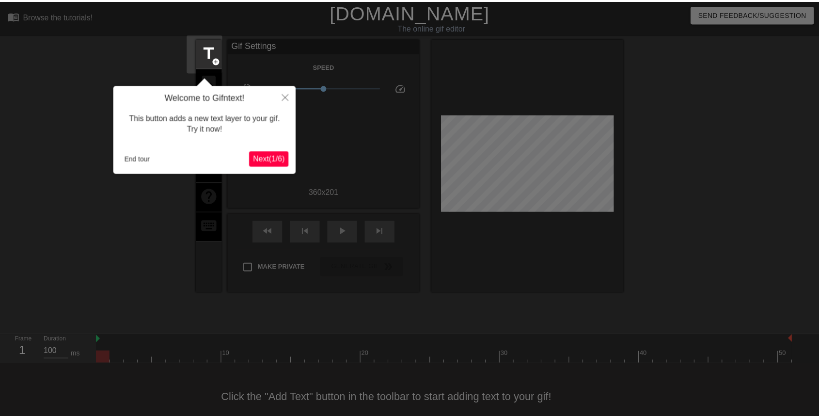
scroll to position [14, 0]
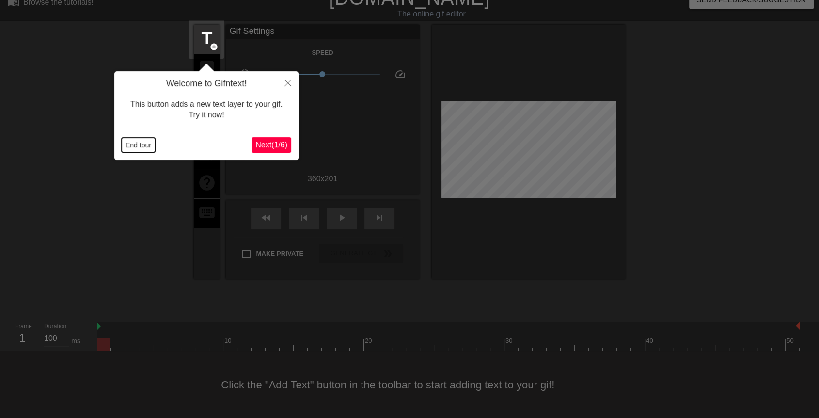
click at [133, 142] on button "End tour" at bounding box center [138, 145] width 33 height 15
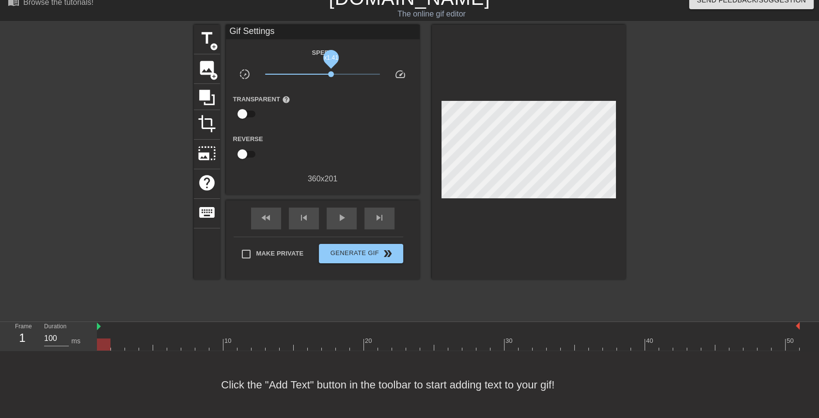
drag, startPoint x: 323, startPoint y: 73, endPoint x: 331, endPoint y: 74, distance: 8.3
click at [331, 74] on span "x1.41" at bounding box center [331, 74] width 6 height 6
click at [332, 216] on div "play_arrow" at bounding box center [342, 218] width 30 height 22
drag, startPoint x: 327, startPoint y: 75, endPoint x: 313, endPoint y: 76, distance: 13.6
click at [313, 76] on span "x0.716" at bounding box center [322, 74] width 115 height 12
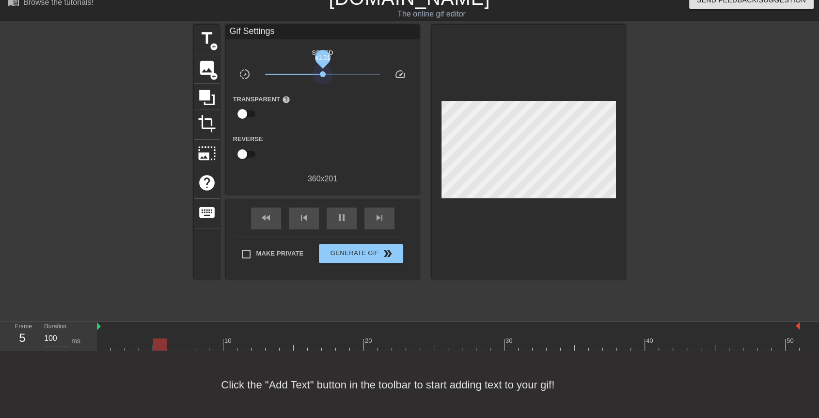
drag, startPoint x: 315, startPoint y: 76, endPoint x: 323, endPoint y: 77, distance: 7.8
click at [323, 77] on span "x1.01" at bounding box center [322, 74] width 115 height 12
click at [204, 49] on div "title add_circle" at bounding box center [207, 40] width 26 height 30
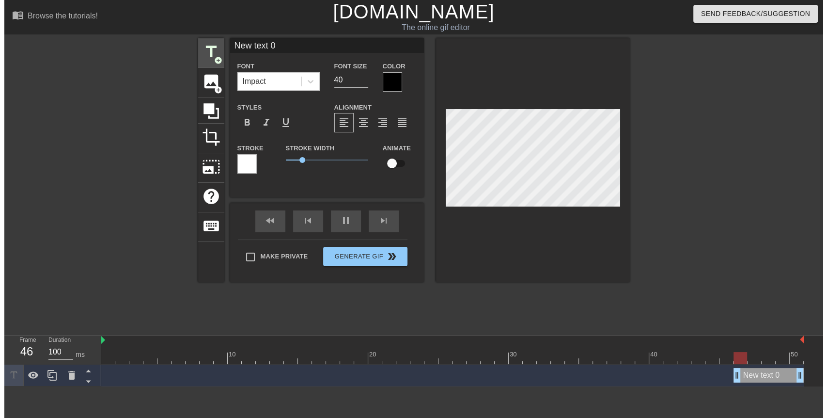
scroll to position [0, 0]
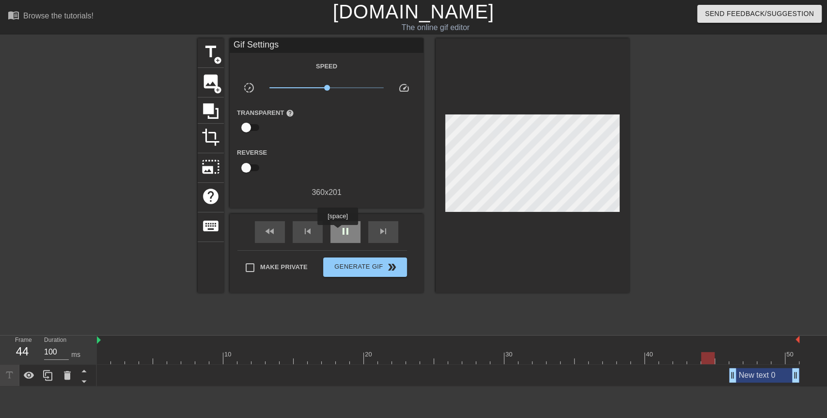
click at [337, 232] on div "pause" at bounding box center [346, 232] width 30 height 22
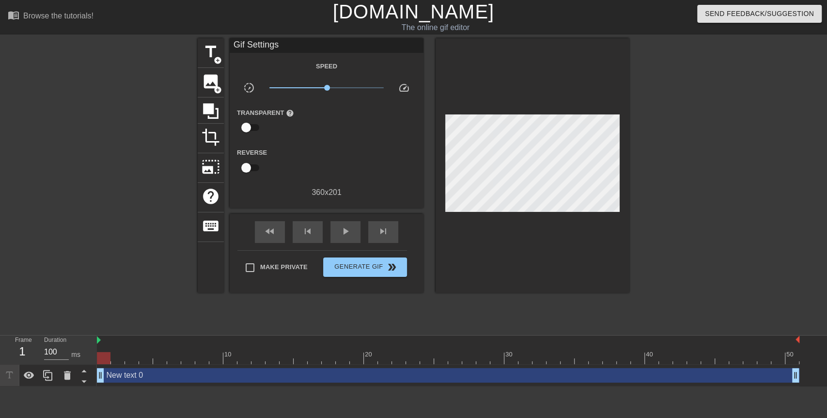
drag, startPoint x: 733, startPoint y: 372, endPoint x: 18, endPoint y: 387, distance: 715.0
click at [18, 386] on html "menu_book Browse the tutorials! Gifntext.com The online gif editor Send Feedbac…" at bounding box center [413, 193] width 827 height 386
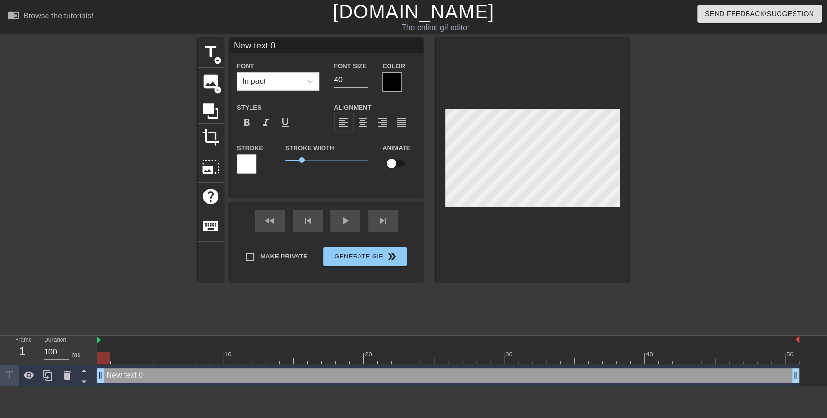
scroll to position [1, 2]
type input "M"
type textarea "M"
type input "Mr"
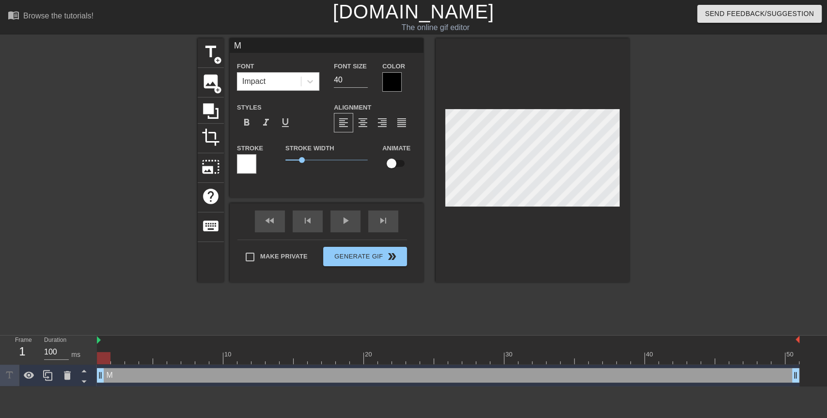
type textarea "Mr"
type input "Mr."
type textarea "Mr."
type input "Mr."
type textarea "Mr."
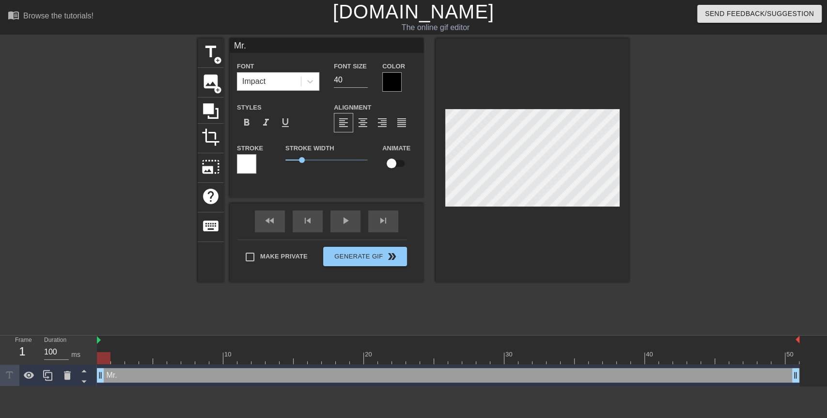
type input "Mr. S"
type textarea "Mr. S"
type input "Mr. St"
type textarea "Mr. St"
type input "Mr. Sta"
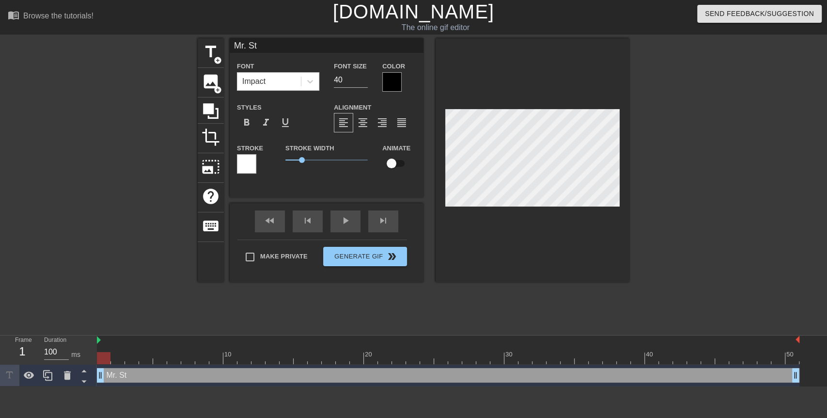
type textarea "Mr. Sta"
type input "Mr. Stal"
type textarea "Mr. Stal"
type input "Mr. Stall"
type textarea "Mr. Stall"
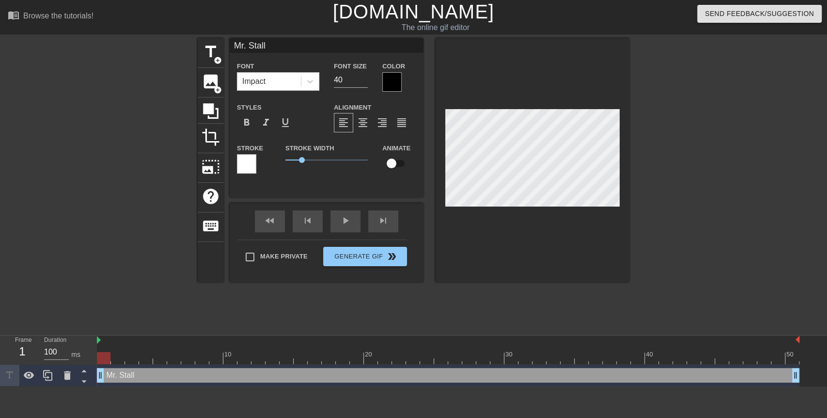
type input "Mr. Stalli"
type textarea "Mr. Stalli"
type input "Mr. Stallin"
type textarea "Mr. Stallin"
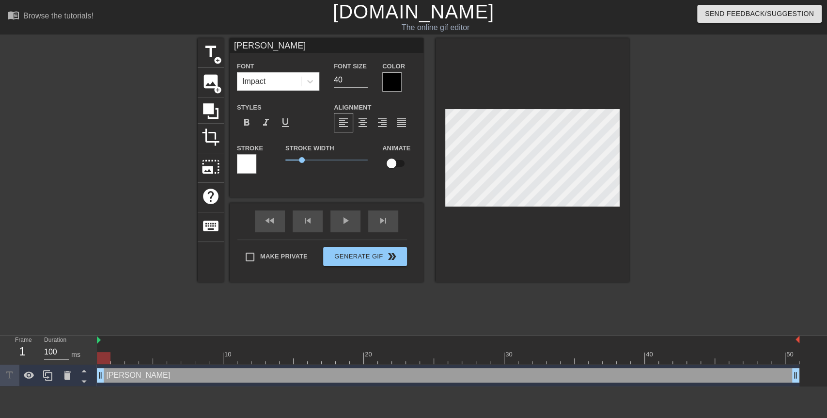
type input "Mr. Stalling"
type textarea "Mr. Stalling"
type input "Mr. Stallings"
type textarea "Mr. Stallings"
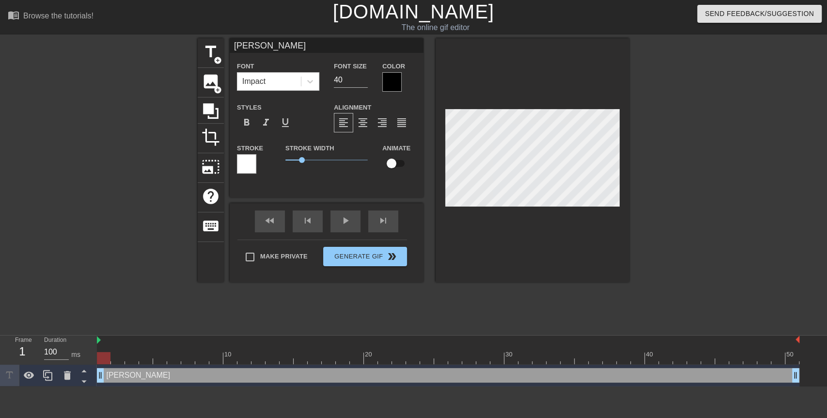
type input "Mr. Stallings"
type textarea "Mr. Stallings"
type input "Mr. Stallings"
type textarea "Mr. Stallings"
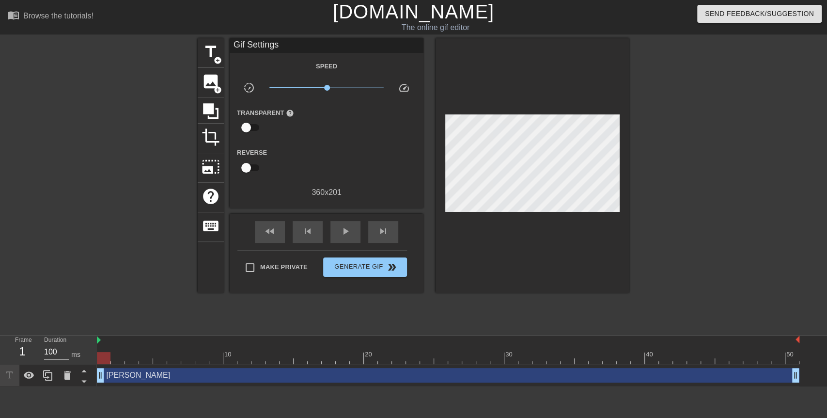
click at [680, 173] on div at bounding box center [713, 183] width 145 height 291
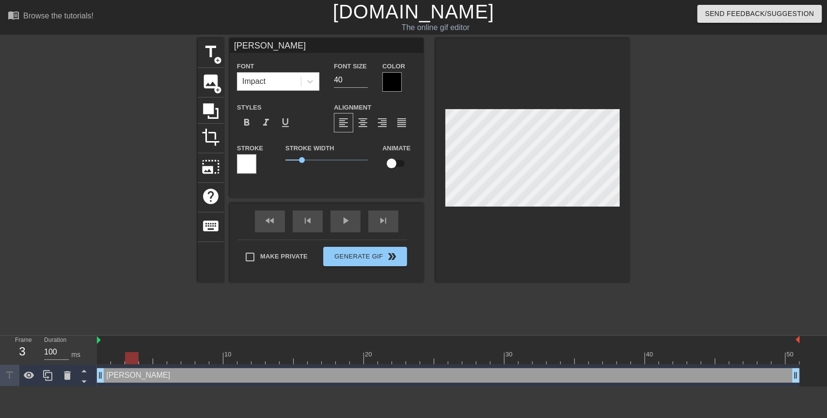
drag, startPoint x: 105, startPoint y: 355, endPoint x: 130, endPoint y: 358, distance: 24.9
click at [130, 358] on div at bounding box center [132, 358] width 14 height 12
click at [395, 163] on input "checkbox" at bounding box center [391, 163] width 55 height 18
checkbox input "true"
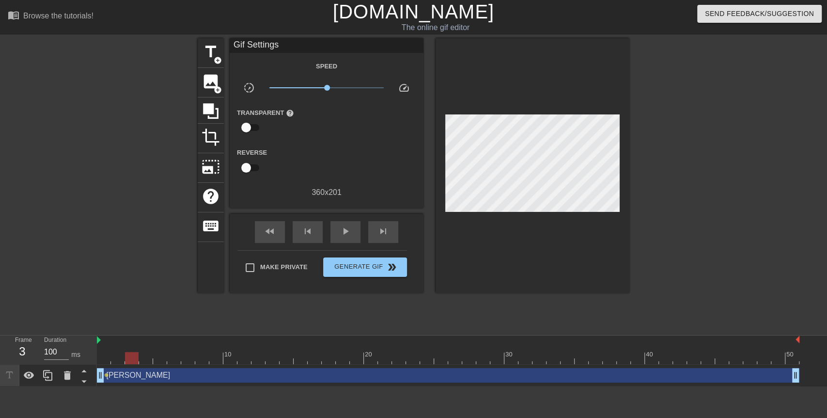
click at [572, 209] on div at bounding box center [533, 165] width 194 height 254
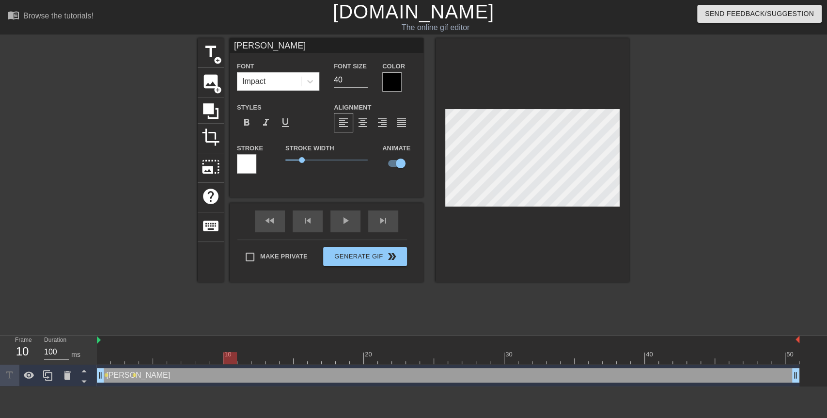
drag, startPoint x: 129, startPoint y: 357, endPoint x: 227, endPoint y: 360, distance: 97.9
click at [227, 360] on div at bounding box center [230, 358] width 14 height 12
drag, startPoint x: 231, startPoint y: 359, endPoint x: 267, endPoint y: 360, distance: 35.9
click at [267, 360] on div at bounding box center [273, 358] width 14 height 12
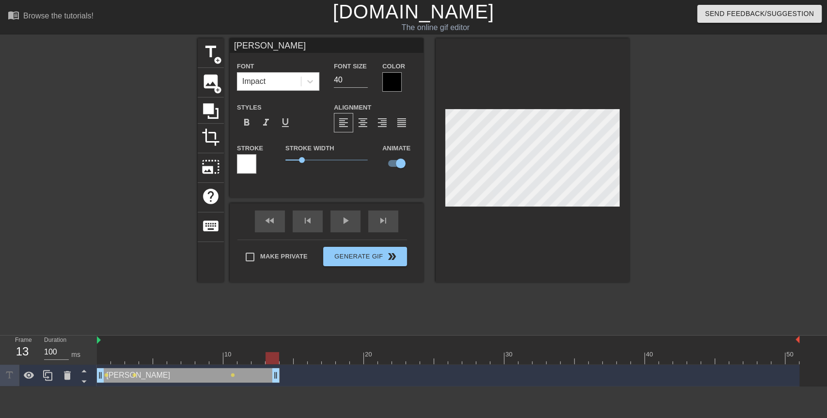
drag, startPoint x: 793, startPoint y: 371, endPoint x: 275, endPoint y: 434, distance: 521.9
click at [275, 386] on html "menu_book Browse the tutorials! Gifntext.com The online gif editor Send Feedbac…" at bounding box center [413, 193] width 827 height 386
click at [215, 63] on span "add_circle" at bounding box center [218, 60] width 8 height 8
type input "New text 1"
checkbox input "false"
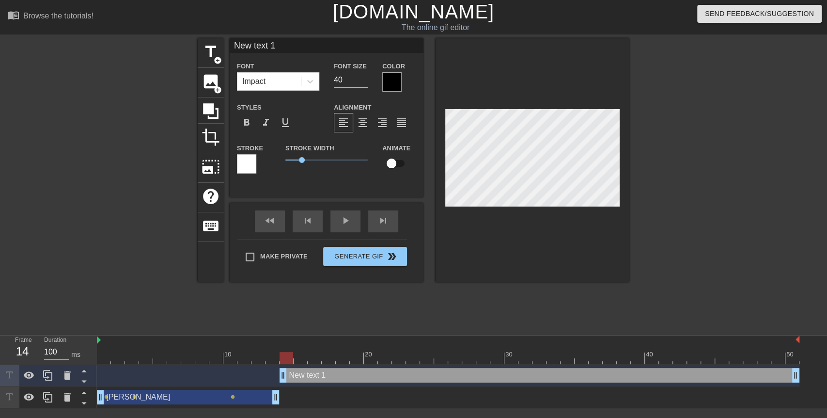
drag, startPoint x: 272, startPoint y: 374, endPoint x: 286, endPoint y: 376, distance: 14.1
type input "S"
type textarea "S"
type input "St"
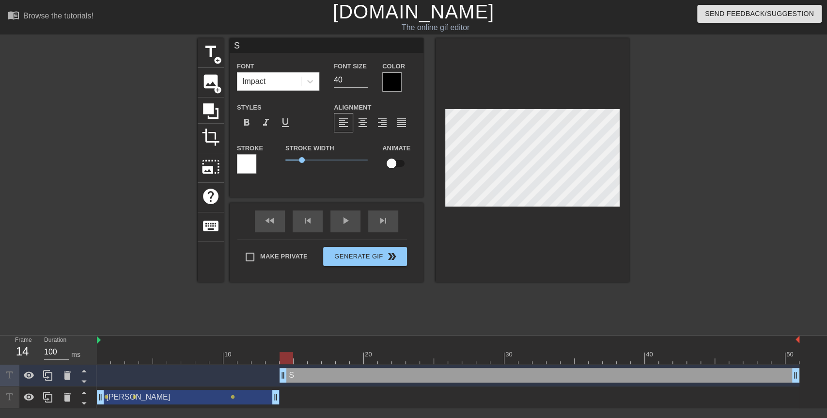
type textarea "St"
type input "Stu"
type textarea "Stu"
type input "Stud"
type textarea "Stud"
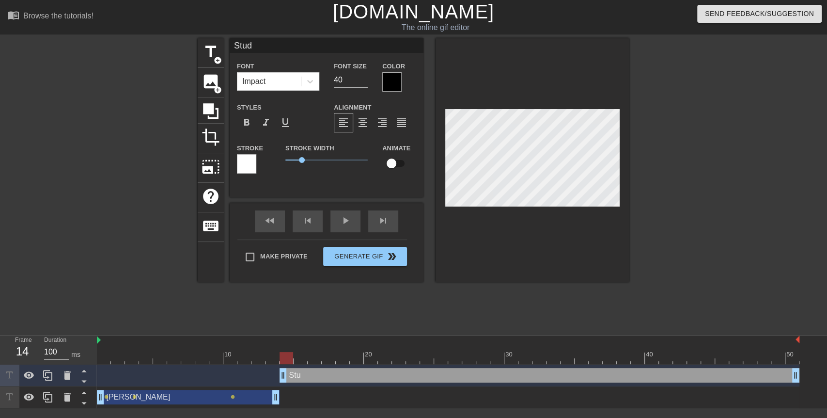
type input "Stude"
type textarea "Stude"
type input "Studen"
type textarea "Studen"
type input "Student"
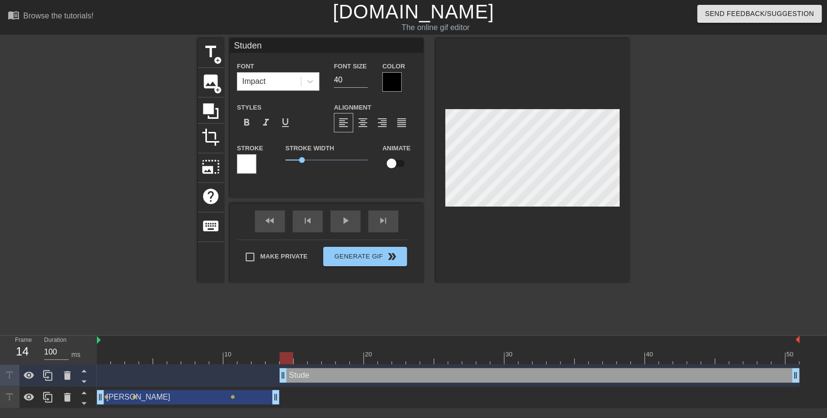
type textarea "Student"
type input "Students"
type textarea "Students"
type input "Students"
type textarea "Students"
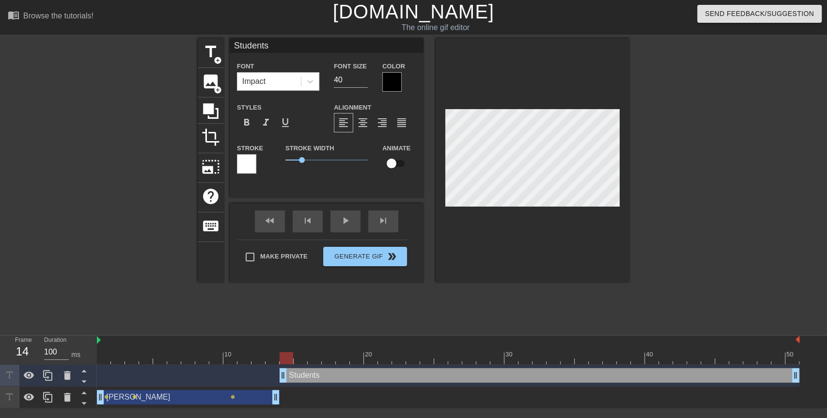
type input "Students w"
type textarea "Students w"
type input "Students wh"
type textarea "Students wh"
type input "Students who"
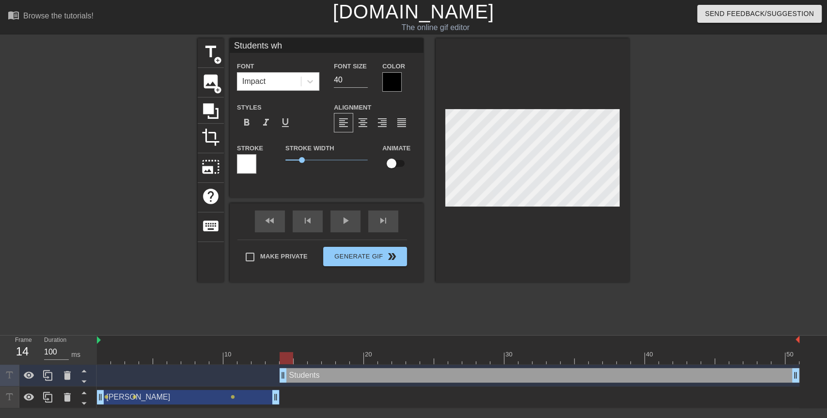
type textarea "Students who"
type input "Students who"
type textarea "Students who"
type input "Students who f"
type textarea "Students who f"
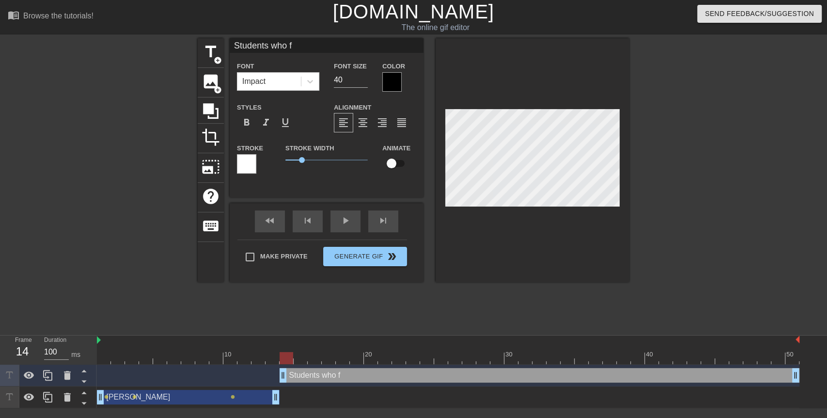
type input "Students who fo"
type textarea "Students who fo"
type input "Students who fol"
type textarea "Students who fol"
type input "Students who foll"
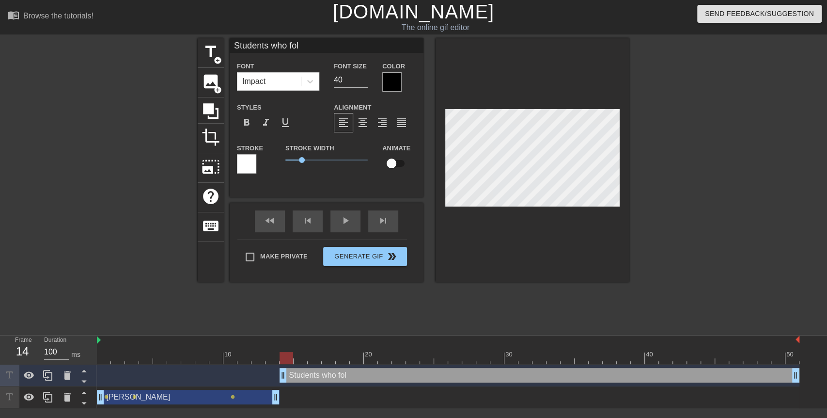
type textarea "Students who foll"
type input "Students who follo"
type textarea "Students who follo"
type input "Students who follow"
type textarea "Students who follow"
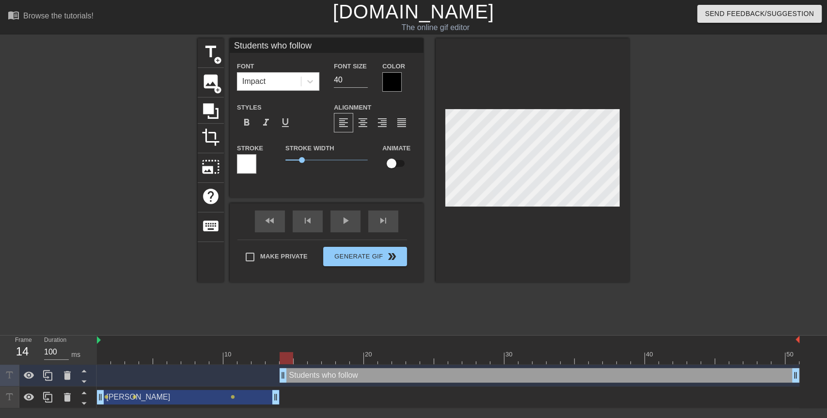
type input "Students who follow"
type textarea "Students who follow"
type input "Students who follow"
type textarea "Students who follow"
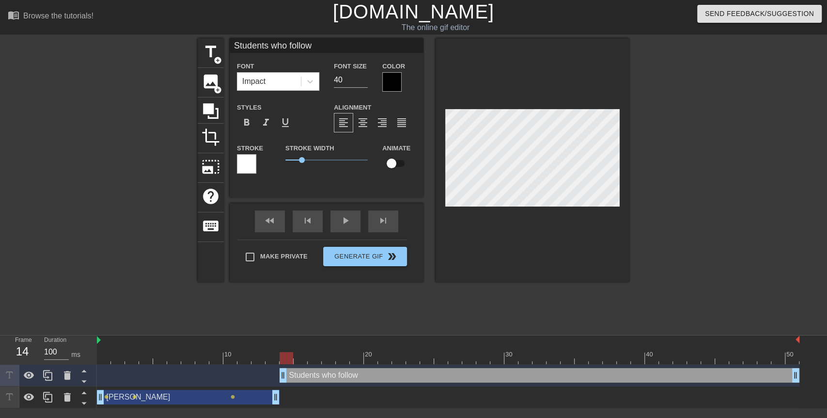
type input "Students who follow"
type textarea "Students who follow"
type input "Students who follow"
type textarea "Students who follow"
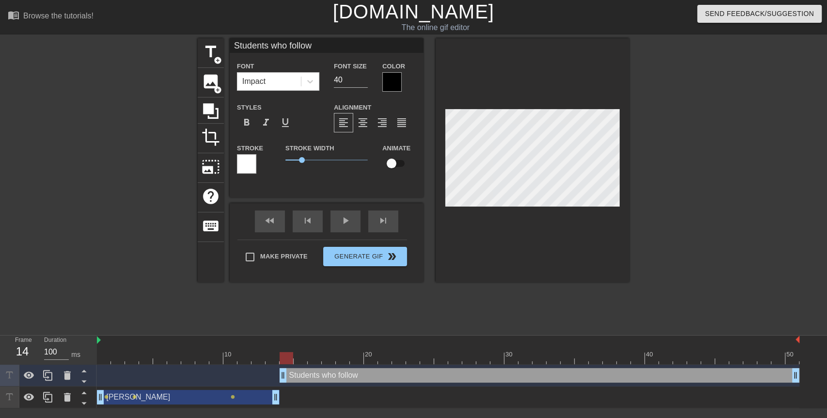
type input "Students who follow d"
type textarea "Students who follow d"
type input "Students who follow di"
type textarea "Students who follow di"
type input "Students who follow dir"
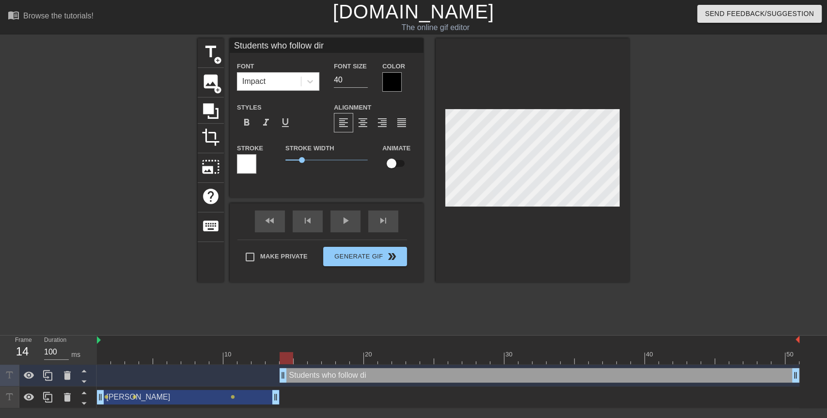
type textarea "Students who follow dir"
type input "Students who follow dire"
type textarea "Students who follow dire"
type input "Students who follow direc"
type textarea "Students who follow direc"
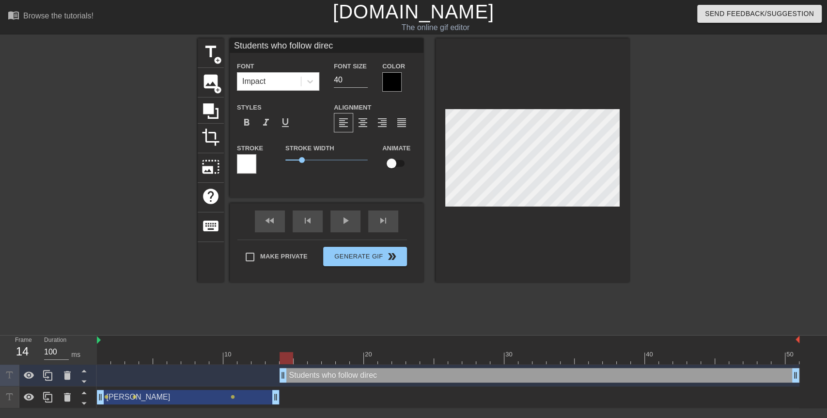
type input "Students who follow direct"
type textarea "Students who follow direct"
type input "Students who follow directi"
type textarea "Students who follow directio"
type input "Students who follow direction"
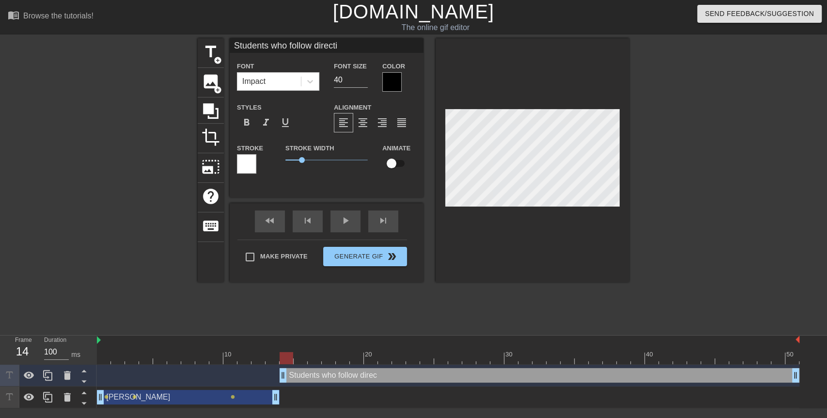
type textarea "Students who follow direction"
type input "Students who follow directions"
type textarea "Students who follow directions"
type input "Students who follow direction"
type textarea "Students who follow direction"
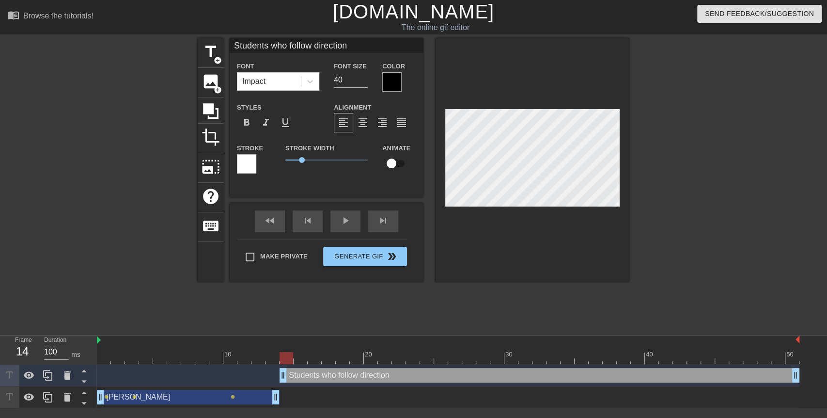
type input "Students who follow directio"
type textarea "Students who follow directio"
type input "Students who follow directi"
type textarea "Students who follow directi"
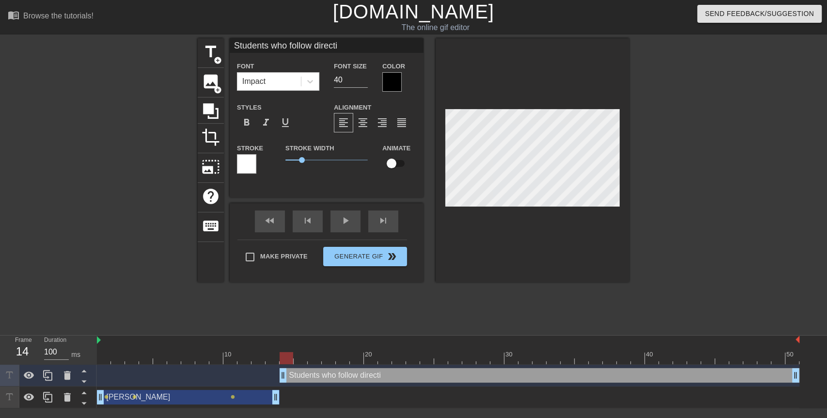
type input "Students who follow direct"
type textarea "Students who follow direct"
type input "Students who follow direc"
type textarea "Students who follow direc"
type input "Students who follow direct"
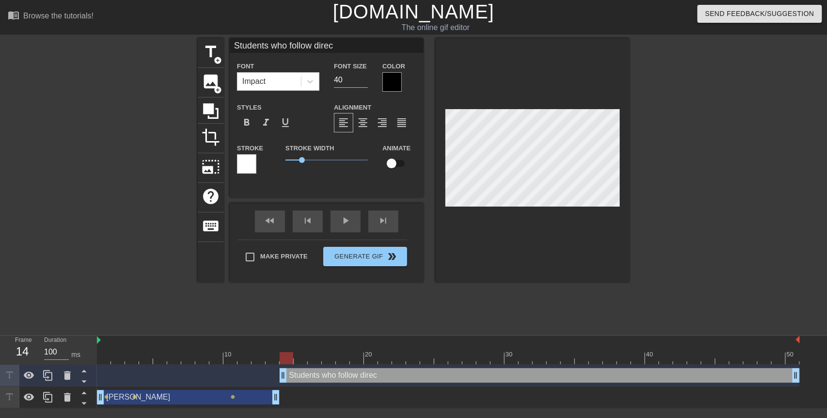
type textarea "Students who follow direct"
type input "Students who follow directi"
type textarea "Students who follow directi"
type input "Students who follow directio"
type textarea "Students who follow directio"
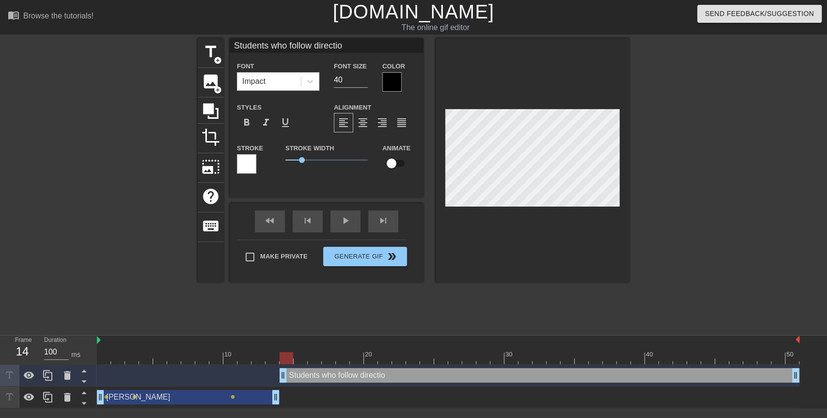
type input "Students who follow direction"
type textarea "Students who follow direction"
type input "Students who follow directions"
type textarea "Students who follow directions"
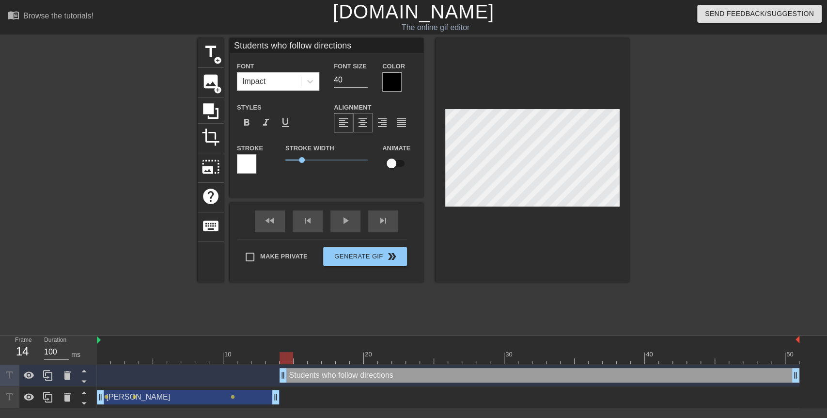
click at [367, 124] on span "format_align_center" at bounding box center [363, 123] width 12 height 12
click at [392, 165] on input "checkbox" at bounding box center [391, 163] width 55 height 18
checkbox input "true"
type input "Students who follow directions"
drag, startPoint x: 282, startPoint y: 356, endPoint x: 326, endPoint y: 363, distance: 44.1
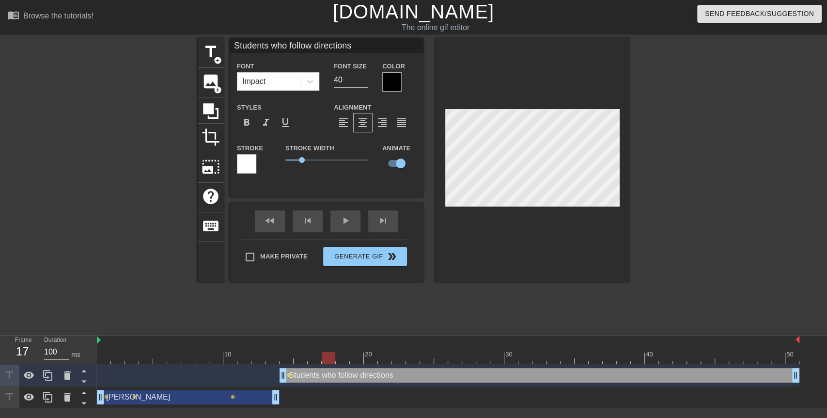
click at [326, 363] on div at bounding box center [329, 358] width 14 height 12
drag, startPoint x: 326, startPoint y: 363, endPoint x: 484, endPoint y: 360, distance: 158.5
click at [484, 360] on div at bounding box center [483, 358] width 14 height 12
drag, startPoint x: 482, startPoint y: 353, endPoint x: 561, endPoint y: 352, distance: 79.0
click at [560, 356] on div at bounding box center [448, 358] width 703 height 12
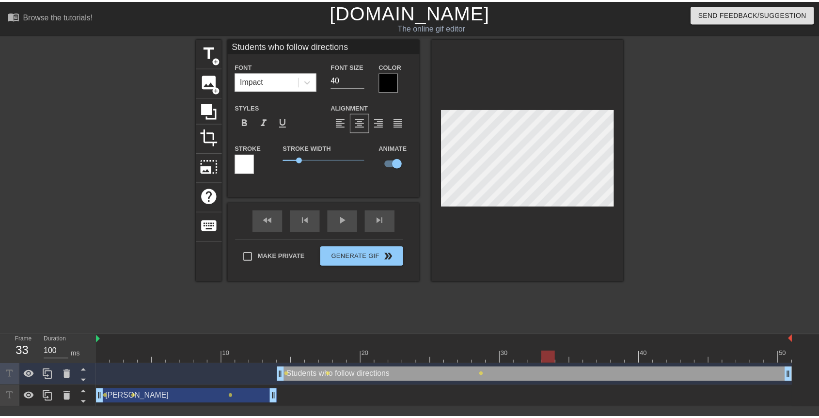
scroll to position [1, 1]
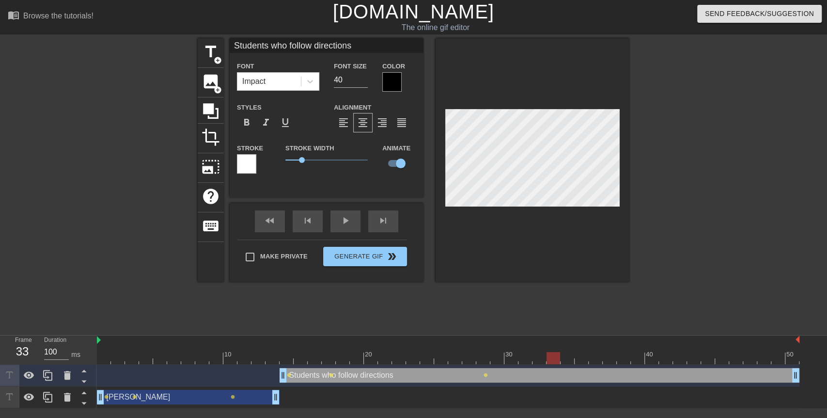
click at [577, 229] on div at bounding box center [533, 160] width 194 height 244
drag, startPoint x: 557, startPoint y: 358, endPoint x: 582, endPoint y: 361, distance: 24.4
click at [582, 361] on div at bounding box center [582, 358] width 14 height 12
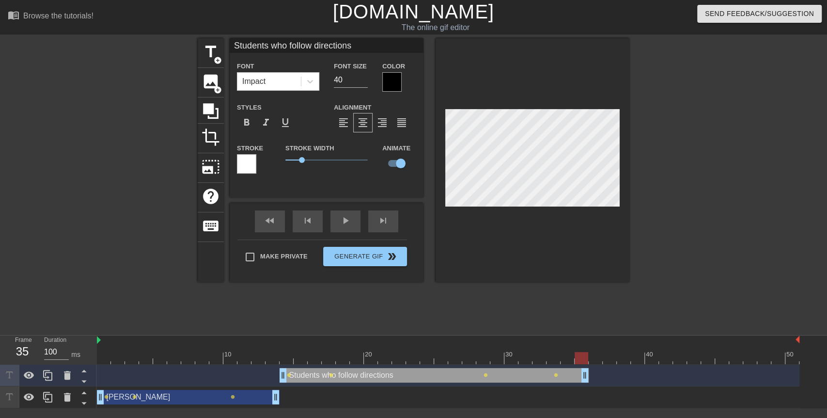
drag, startPoint x: 791, startPoint y: 378, endPoint x: 583, endPoint y: 384, distance: 208.0
click at [583, 384] on div "Students who follow directions drag_handle drag_handle lens lens lens lens" at bounding box center [448, 375] width 703 height 22
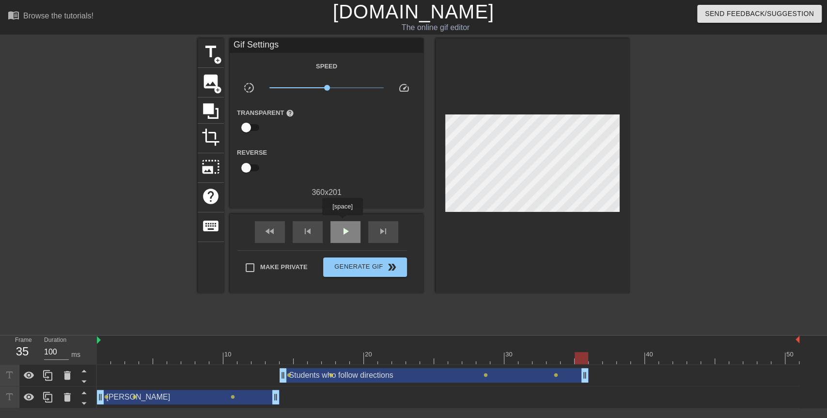
click at [342, 222] on div "play_arrow" at bounding box center [346, 232] width 30 height 22
click at [344, 224] on div "pause" at bounding box center [346, 232] width 30 height 22
drag, startPoint x: 790, startPoint y: 358, endPoint x: 596, endPoint y: 353, distance: 194.9
click at [596, 353] on div at bounding box center [596, 358] width 14 height 12
click at [210, 63] on div "title add_circle" at bounding box center [211, 53] width 26 height 30
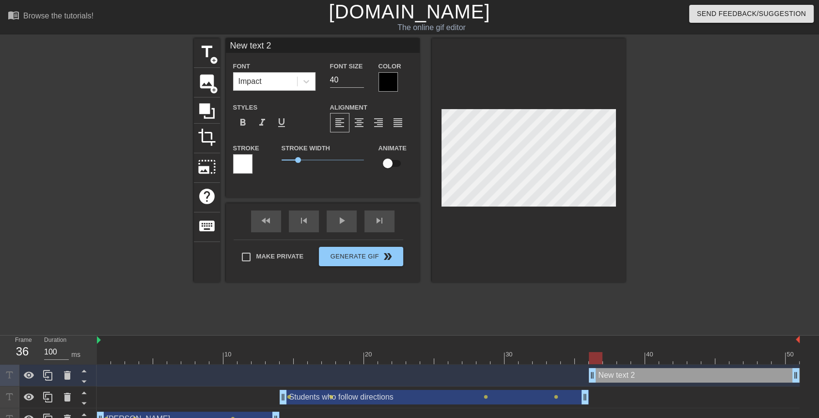
scroll to position [1, 2]
type input "T"
type textarea "T"
type input "Th"
type textarea "Th"
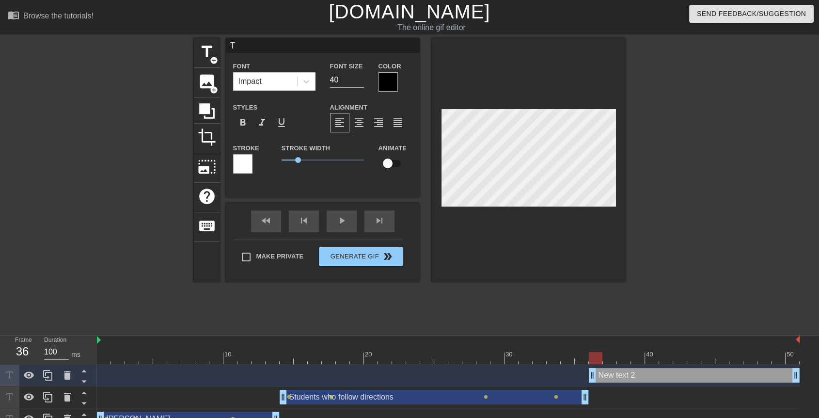
scroll to position [1, 1]
type input "Tha"
type textarea "Tha"
type input "That"
type textarea "That"
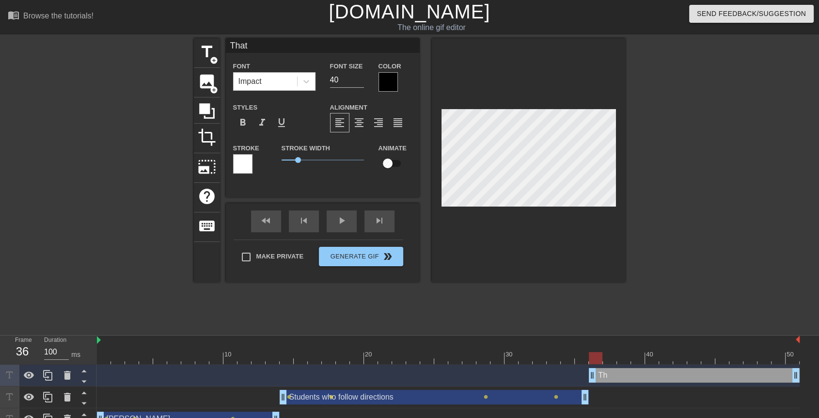
type input "That"
type textarea "That"
type input "That o"
type textarea "That o"
type input "That on"
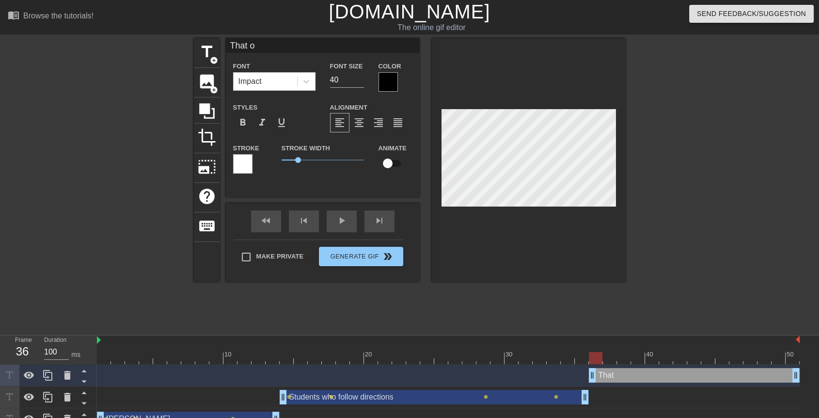
type textarea "That on"
type input "That one"
type textarea "That one"
type input "That one"
type textarea "That one"
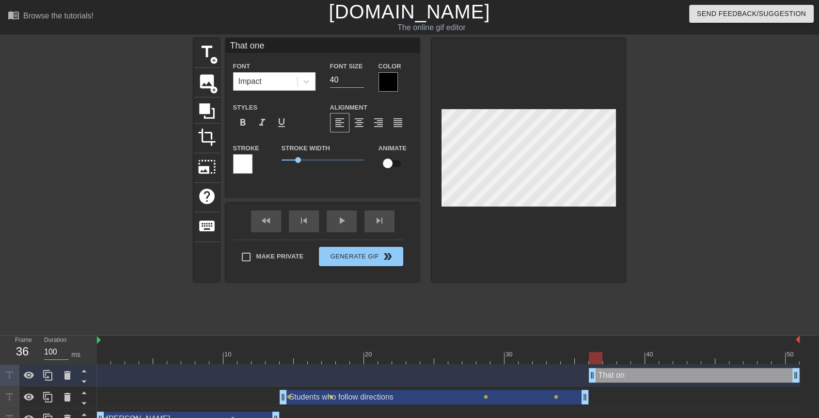
type input "That one s"
type textarea "That one s"
type input "That one st"
type textarea "That one st"
type input "That one stu"
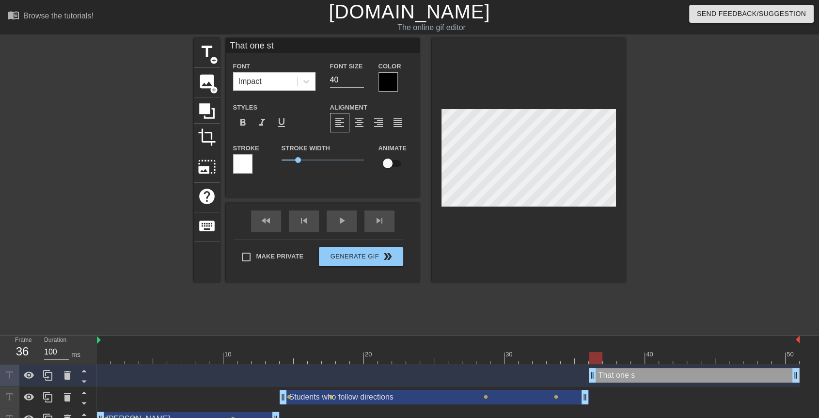
type textarea "That one stu"
type input "That one stud"
type textarea "That one stud"
type input "That one stude"
type textarea "That one stude"
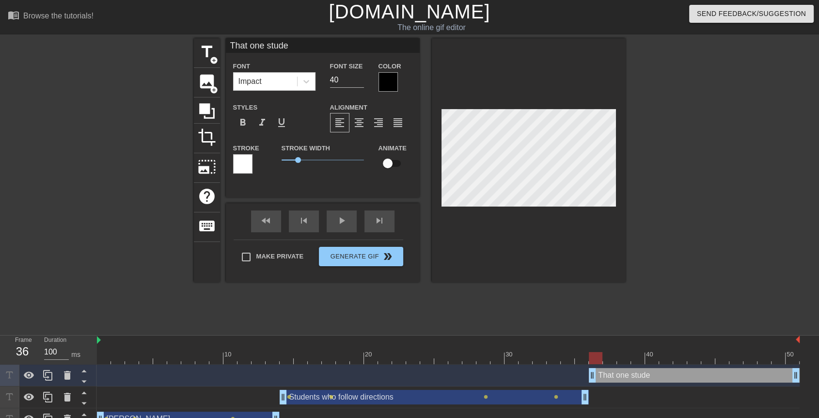
type input "That one studen"
type textarea "That one studen"
type input "That one student"
type textarea "That one student"
type input "That one student"
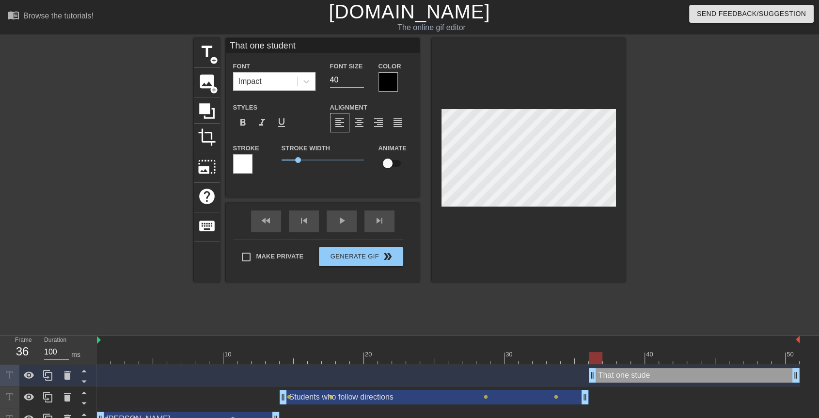
type textarea "That one student"
type input "That one student w"
type textarea "That one student w"
type input "That one student wh"
type textarea "That one student wh"
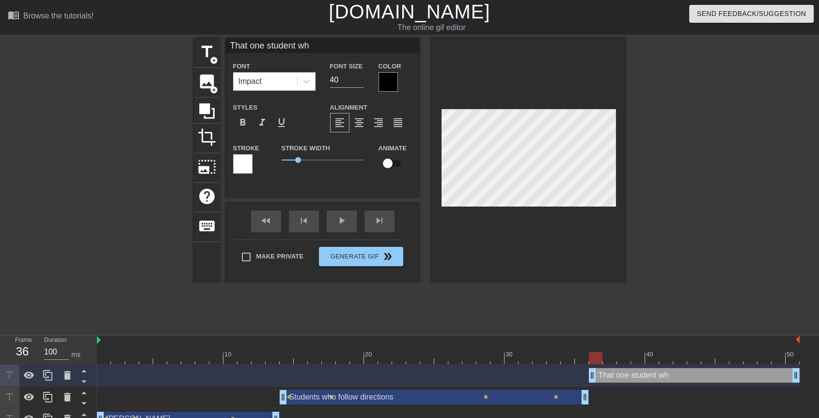
type input "That one student who"
type textarea "That one student who"
type input "That one student who"
type textarea "That one student who"
type input "That one student who w"
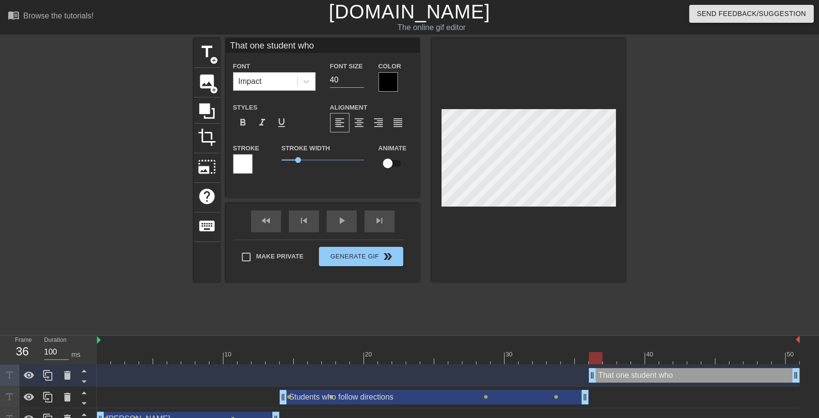
type textarea "That one student who w"
type input "That one student who wr"
type textarea "That one student who wr"
type input "That one student who wri"
type textarea "That one student who wri"
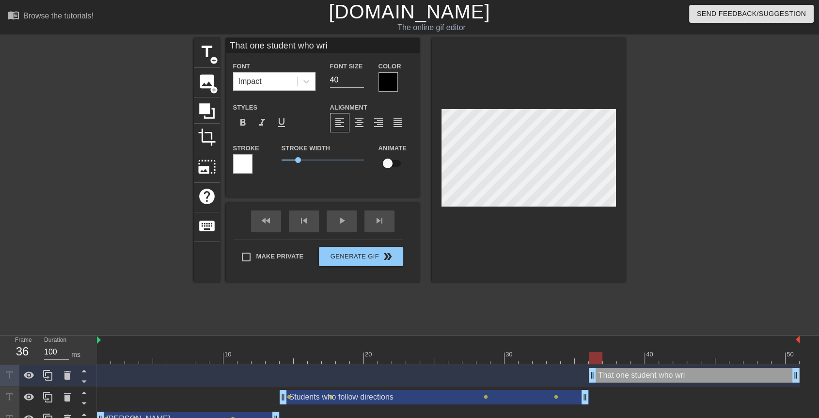
type input "That one student who writ"
type textarea "That one student who writ"
type input "That one student who write"
type textarea "That one student who write"
type input "That one student who writes"
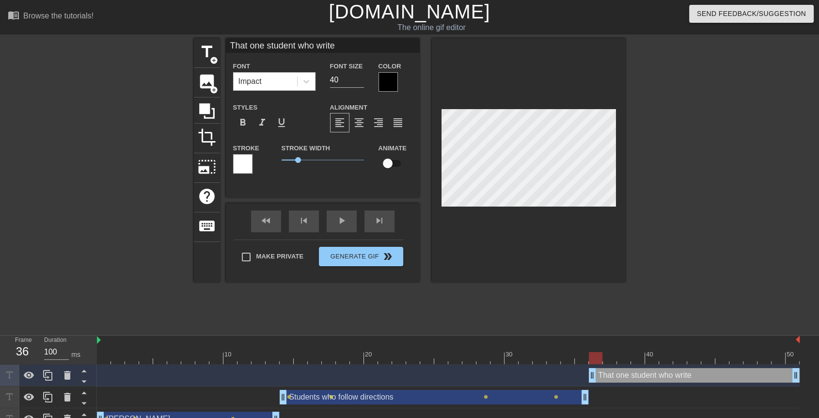
type textarea "That one student who writes"
type input "That one student who writes"
type textarea "That one student who writes"
type input "That one student who writes i"
type textarea "That one student who writes i"
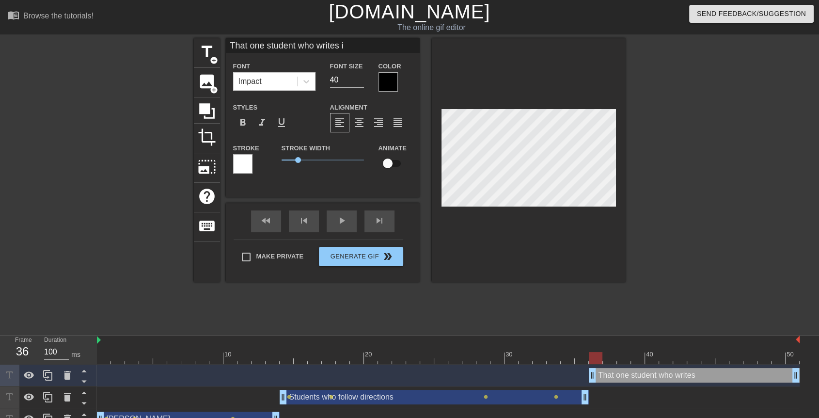
type input "That one student who writes in"
type textarea "That one student who writes in"
type input "That one student who writes in"
type textarea "That one student who writes in"
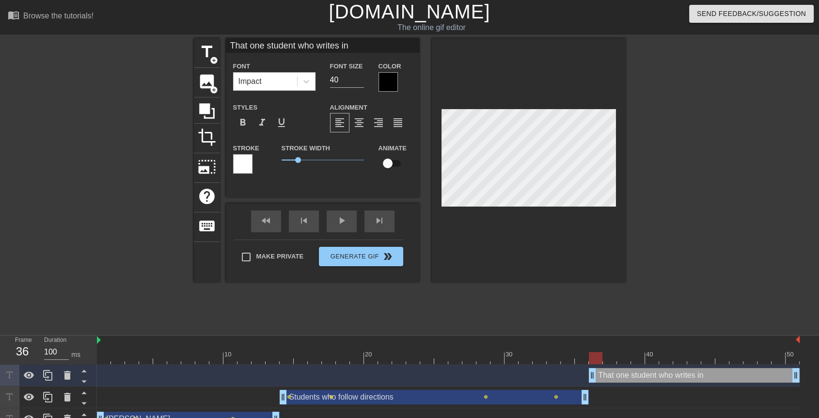
type input "That one student who writes in"
type textarea "That one student who writes in"
type input "That one student who writes i"
type textarea "That one student who writes i"
type input "That one student who writes"
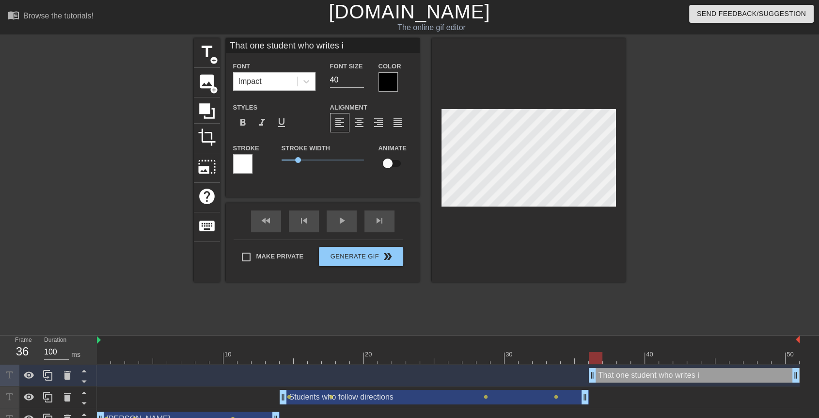
type textarea "That one student who writes"
type input "That one student who writes"
type textarea "That one student who writes"
type input "That one student who write"
type textarea "That one student who write"
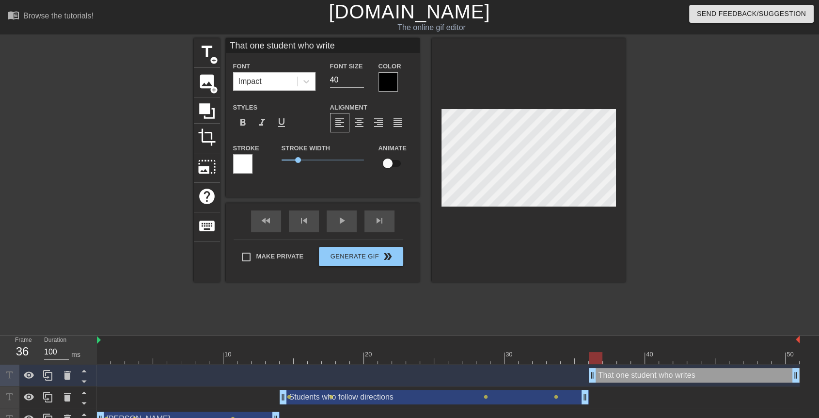
type input "That one student who writ"
type textarea "That one student who writ"
type input "That one student who wri"
type textarea "That one student who wri"
type input "That one student who wr"
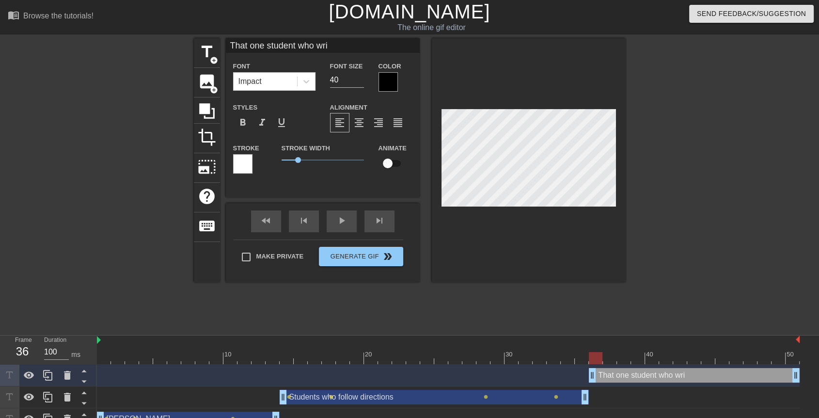
type textarea "That one student who wr"
type input "That one student who w"
type textarea "That one student who w"
type input "That one student who"
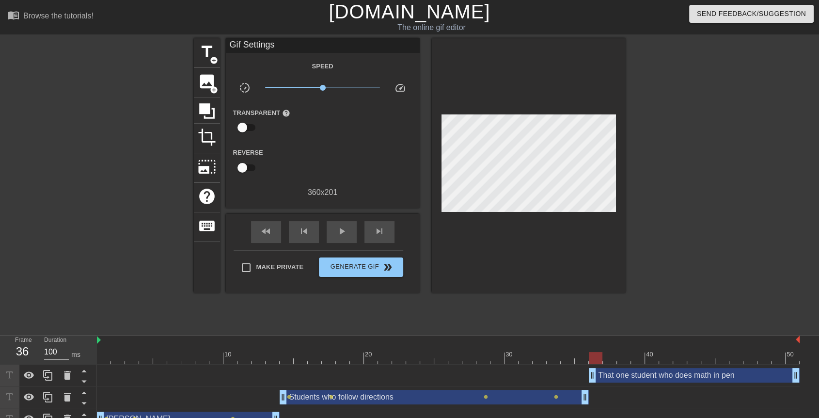
click at [546, 211] on div at bounding box center [529, 165] width 194 height 254
drag, startPoint x: 597, startPoint y: 362, endPoint x: 684, endPoint y: 370, distance: 87.7
click at [684, 370] on div "10 20 30 40 50 That one student who does math in pen drag_handle drag_handle St…" at bounding box center [458, 382] width 722 height 95
click at [614, 371] on div "That one student who does math in pen drag_handle drag_handle" at bounding box center [694, 375] width 211 height 15
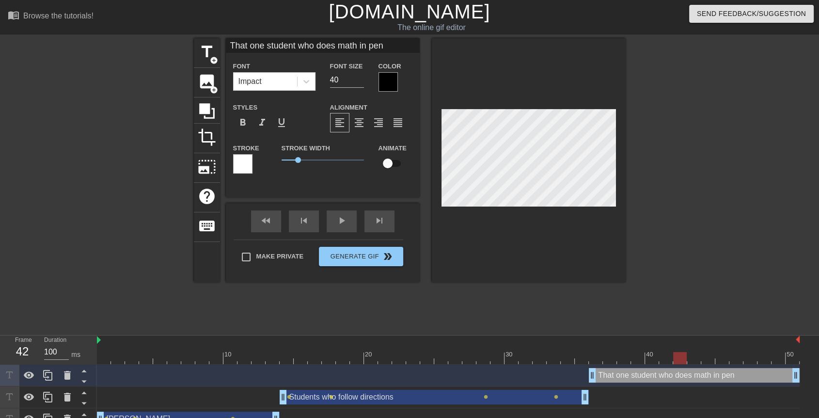
click at [387, 164] on input "checkbox" at bounding box center [387, 163] width 55 height 18
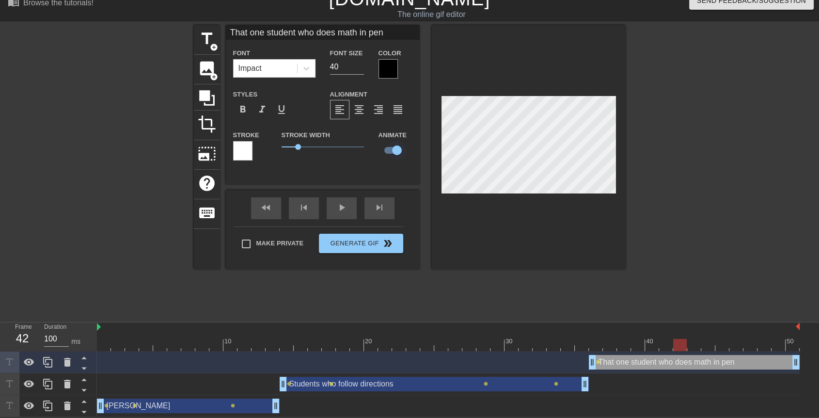
scroll to position [0, 0]
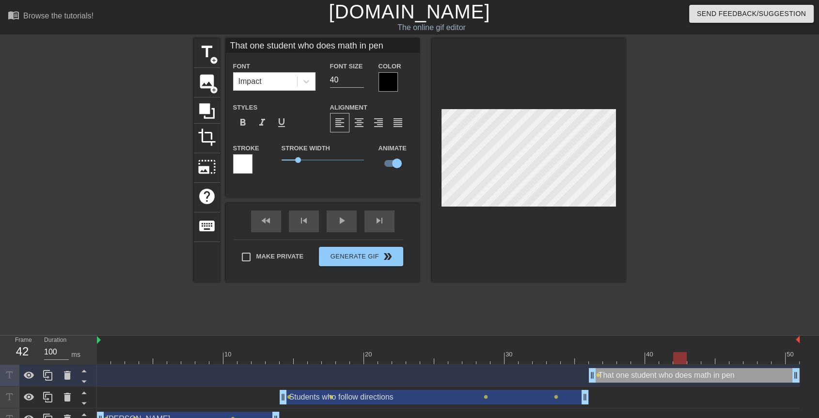
click at [479, 218] on div at bounding box center [529, 160] width 194 height 244
drag, startPoint x: 682, startPoint y: 356, endPoint x: 802, endPoint y: 353, distance: 120.2
click at [802, 353] on div "10 20 30 40 50 That one student who does math in pen drag_handle drag_handle le…" at bounding box center [458, 382] width 722 height 95
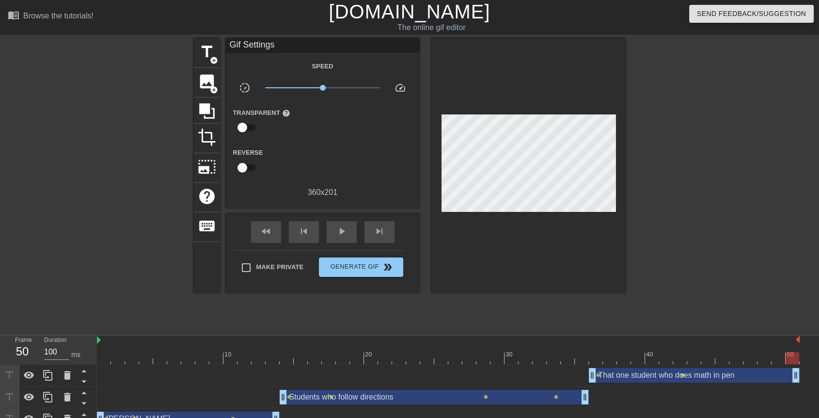
click at [577, 252] on div at bounding box center [529, 165] width 194 height 254
click at [613, 355] on div at bounding box center [448, 358] width 703 height 12
drag, startPoint x: 612, startPoint y: 355, endPoint x: 594, endPoint y: 356, distance: 17.9
click at [594, 356] on div at bounding box center [596, 358] width 14 height 12
click at [214, 54] on span "title" at bounding box center [207, 52] width 18 height 18
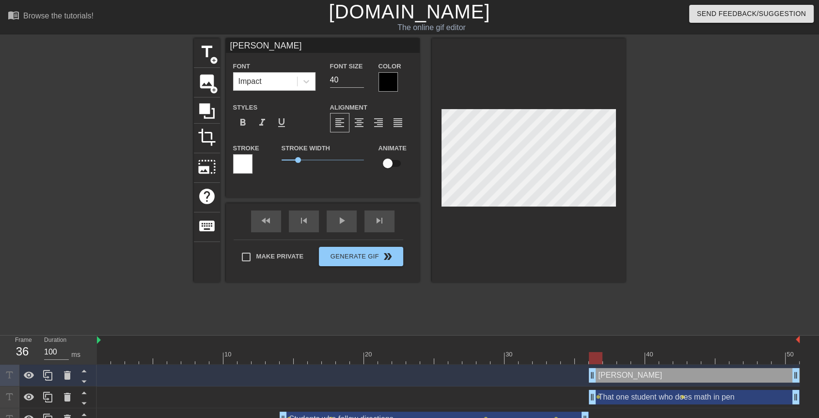
scroll to position [1, 2]
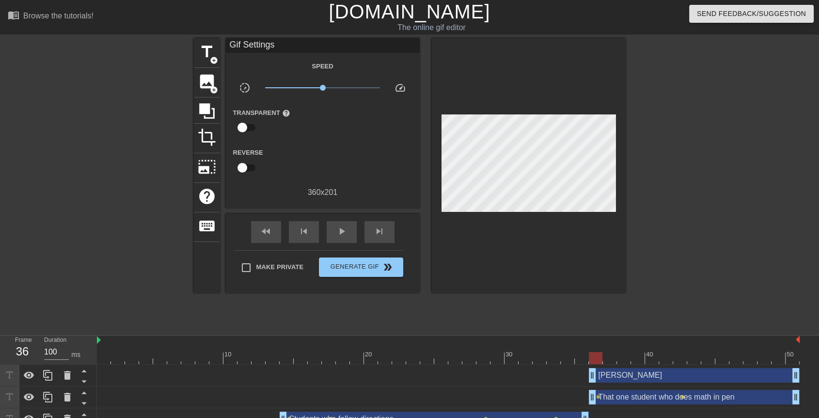
click at [620, 215] on div at bounding box center [529, 165] width 194 height 254
click at [707, 160] on div at bounding box center [709, 183] width 145 height 291
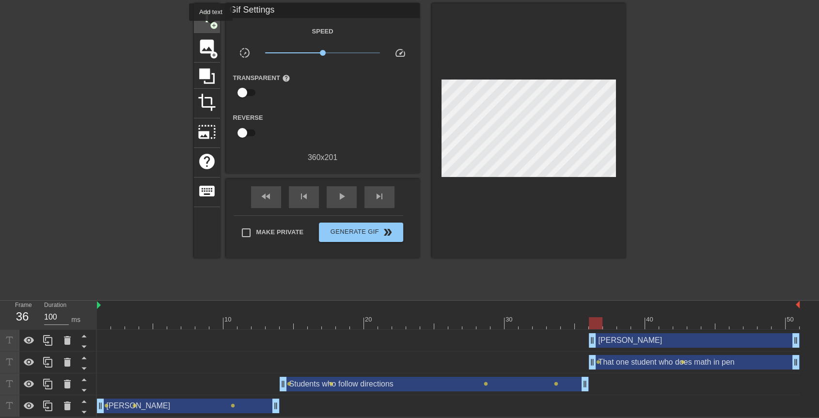
click at [211, 28] on span "add_circle" at bounding box center [214, 25] width 8 height 8
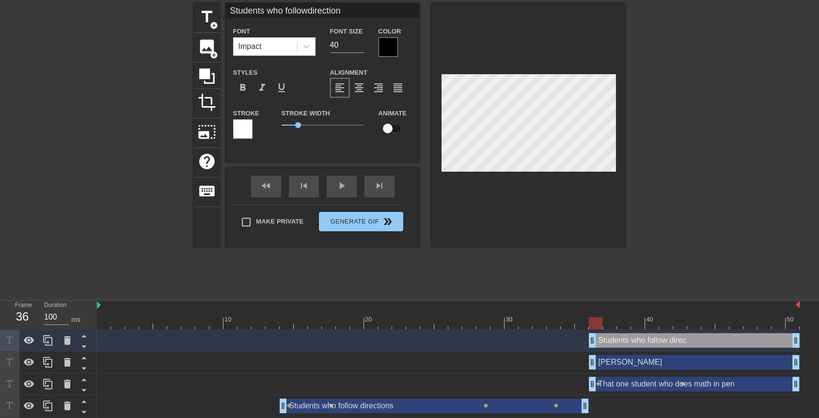
scroll to position [1, 2]
click at [364, 97] on div "format_align_center" at bounding box center [358, 87] width 19 height 19
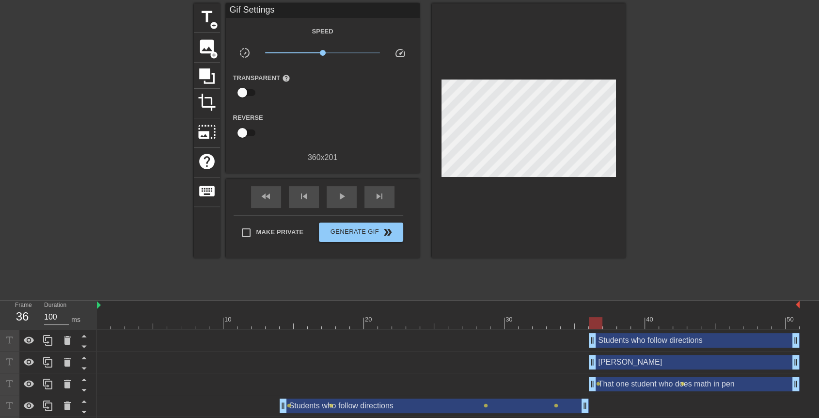
click at [531, 267] on div "title add_circle image add_circle crop photo_size_select_large help keyboard Gi…" at bounding box center [410, 148] width 432 height 291
click at [339, 205] on div "play_arrow" at bounding box center [342, 197] width 30 height 22
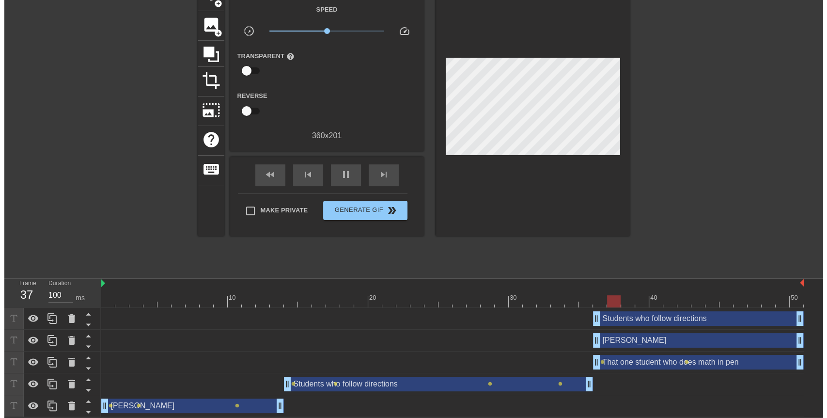
scroll to position [0, 0]
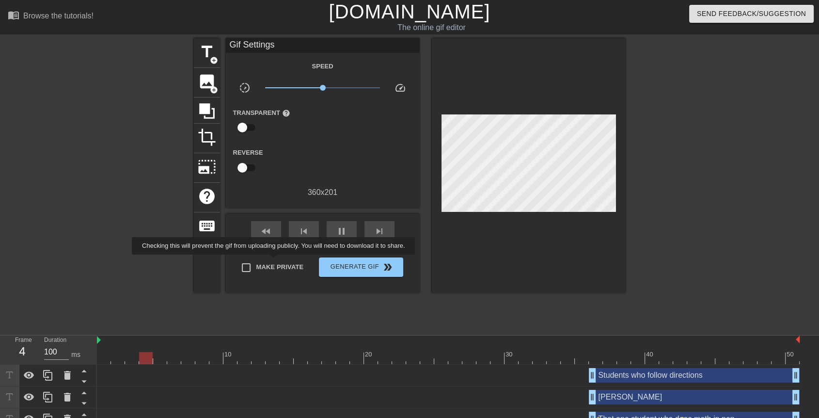
click at [275, 261] on label "Make Private" at bounding box center [270, 267] width 68 height 20
click at [256, 261] on input "Make Private" at bounding box center [246, 267] width 20 height 20
click at [351, 282] on div "Make Private Generate Gif double_arrow" at bounding box center [319, 269] width 170 height 38
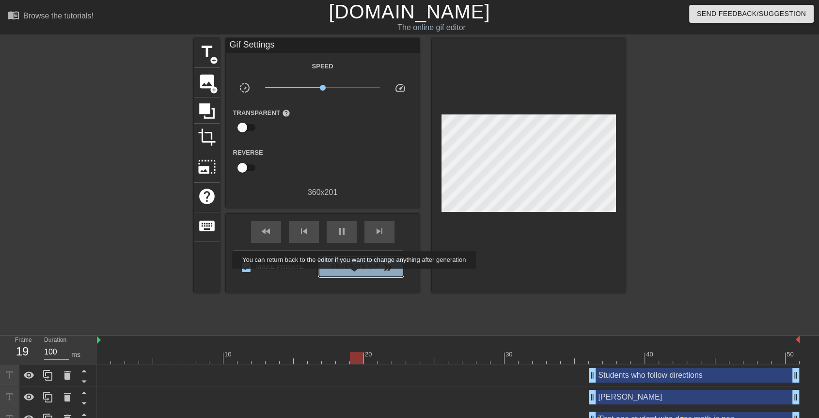
click at [355, 275] on button "Generate Gif double_arrow" at bounding box center [361, 266] width 84 height 19
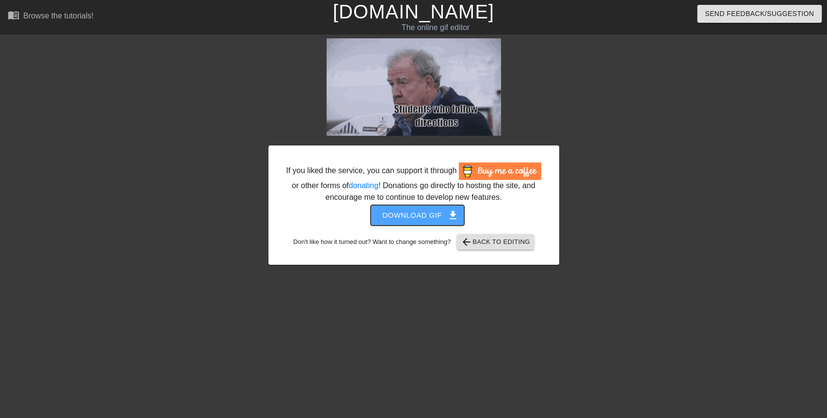
click at [429, 215] on span "Download gif get_app" at bounding box center [417, 215] width 70 height 13
